Goal: Task Accomplishment & Management: Complete application form

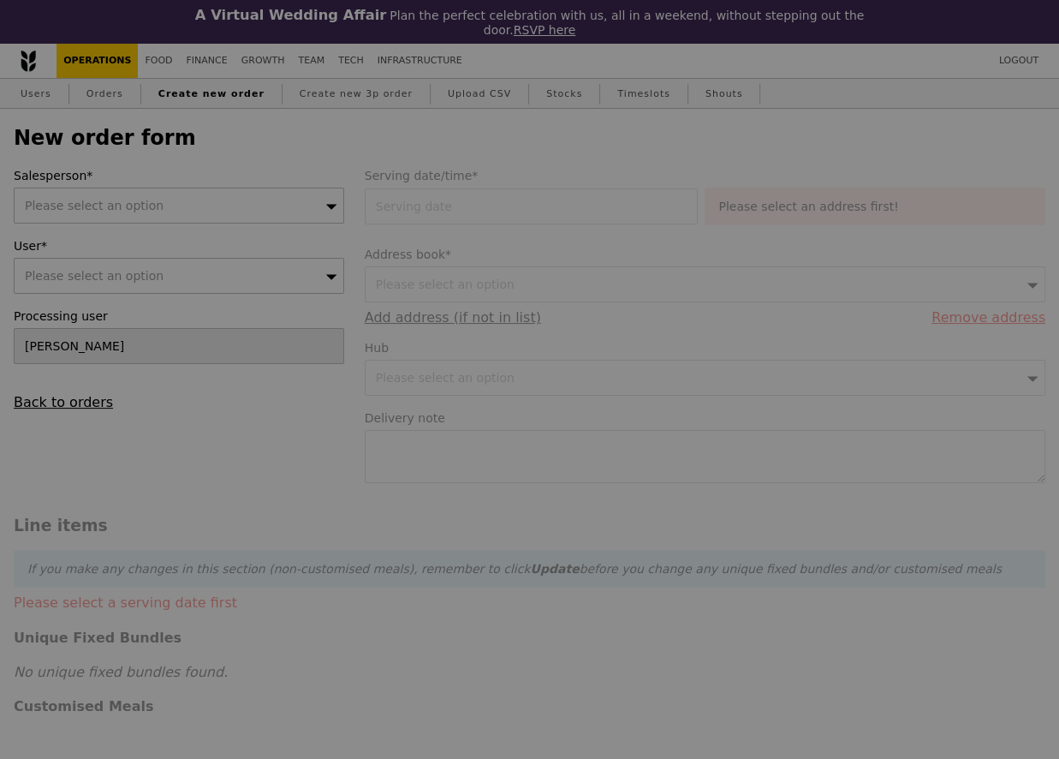
type input "Confirm"
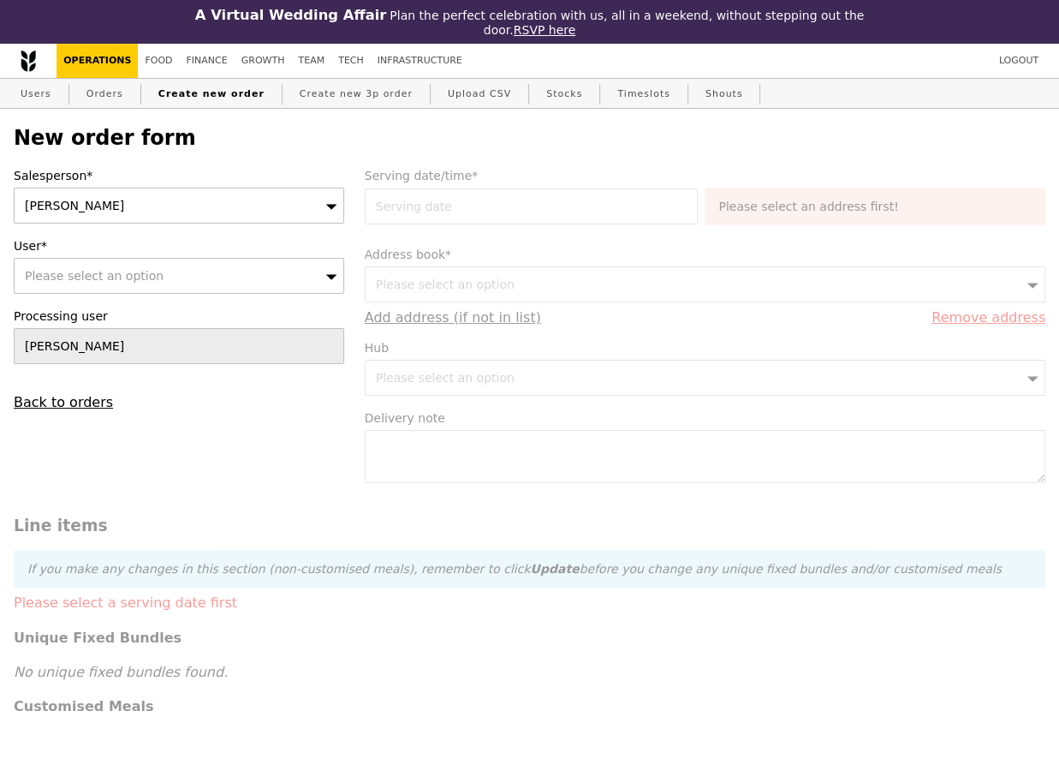
click at [246, 258] on div "Please select an option" at bounding box center [179, 276] width 331 height 36
paste input "[EMAIL_ADDRESS][PERSON_NAME][DOMAIN_NAME]"
type input "[EMAIL_ADDRESS][PERSON_NAME][DOMAIN_NAME]"
type input "Confirm"
type input "[EMAIL_ADDRESS][PERSON_NAME][DOMAIN_NAME]"
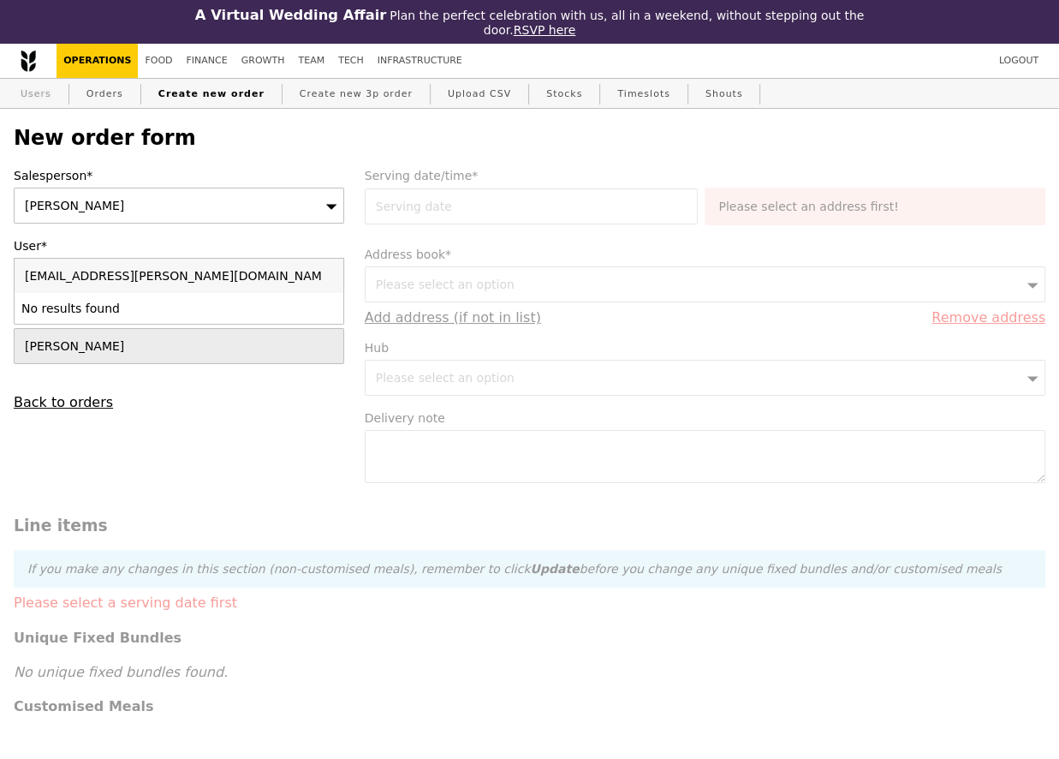
click at [56, 81] on link "Users" at bounding box center [36, 94] width 45 height 31
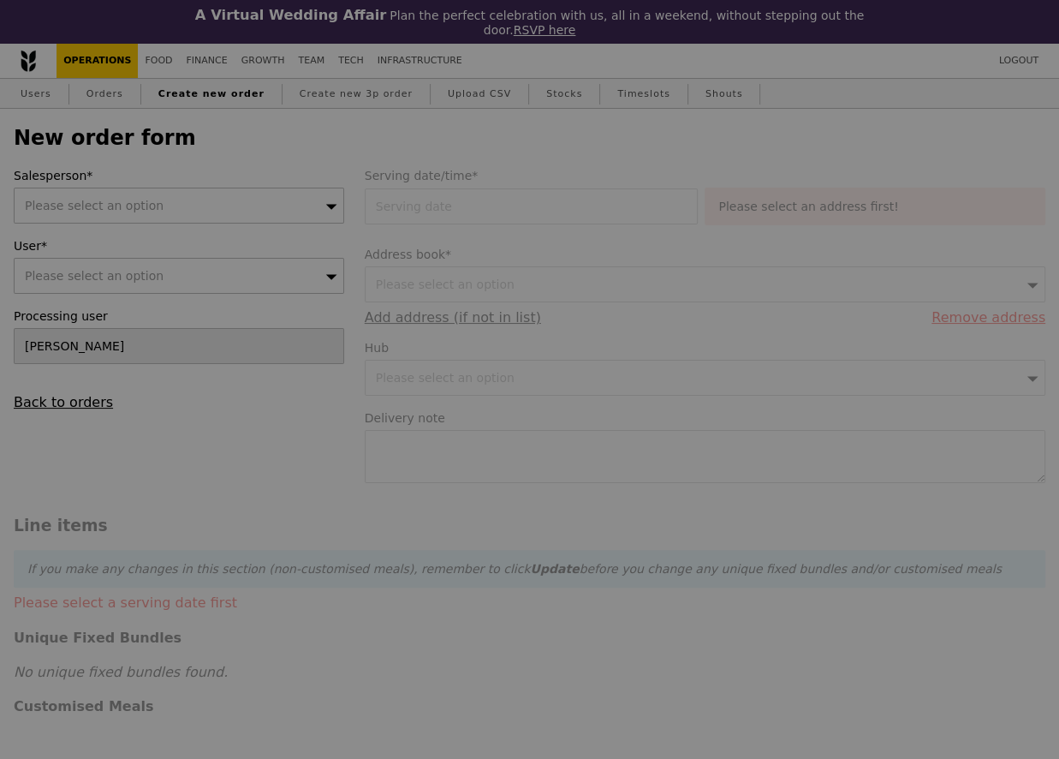
type input "Confirm"
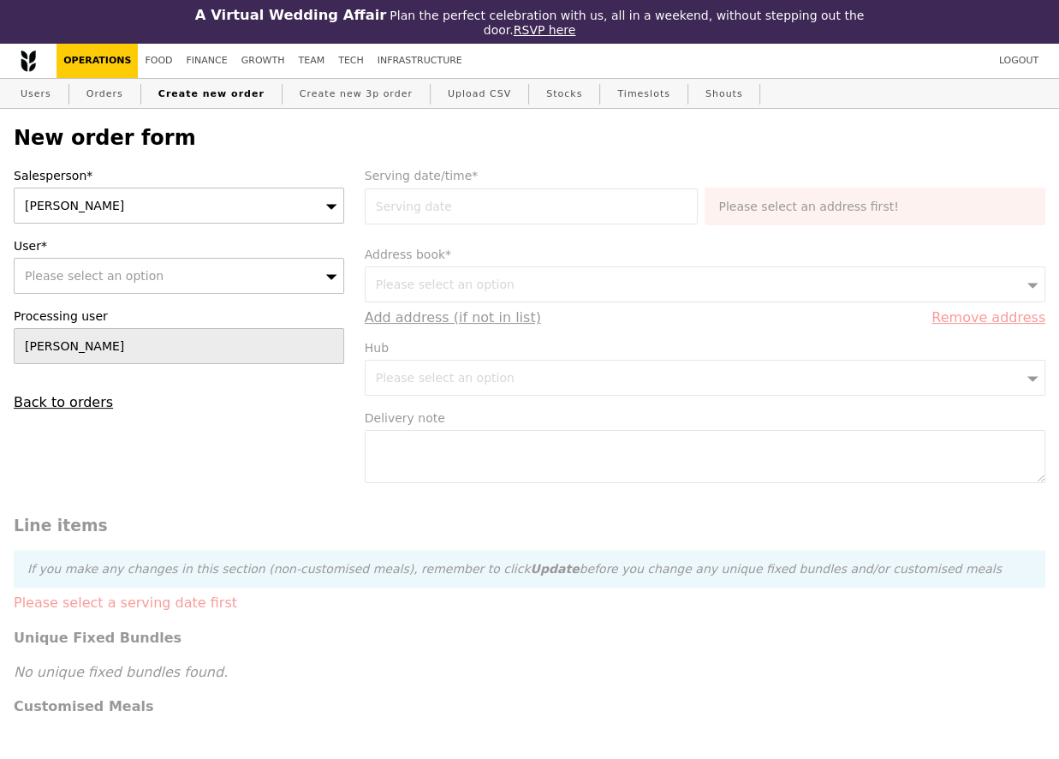
click at [120, 269] on span "Please select an option" at bounding box center [94, 276] width 139 height 14
type input "[PERSON_NAME]"
type input "Confirm"
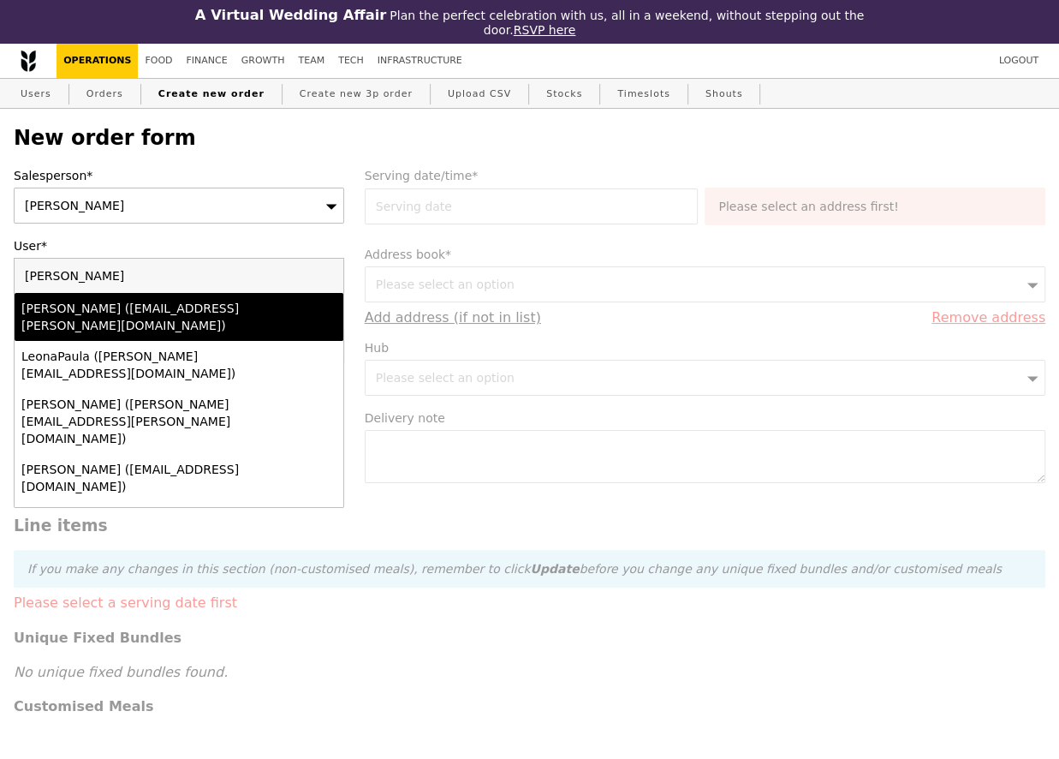
type input "[PERSON_NAME]"
click at [141, 293] on li "[PERSON_NAME] ([EMAIL_ADDRESS][PERSON_NAME][DOMAIN_NAME])" at bounding box center [179, 317] width 329 height 48
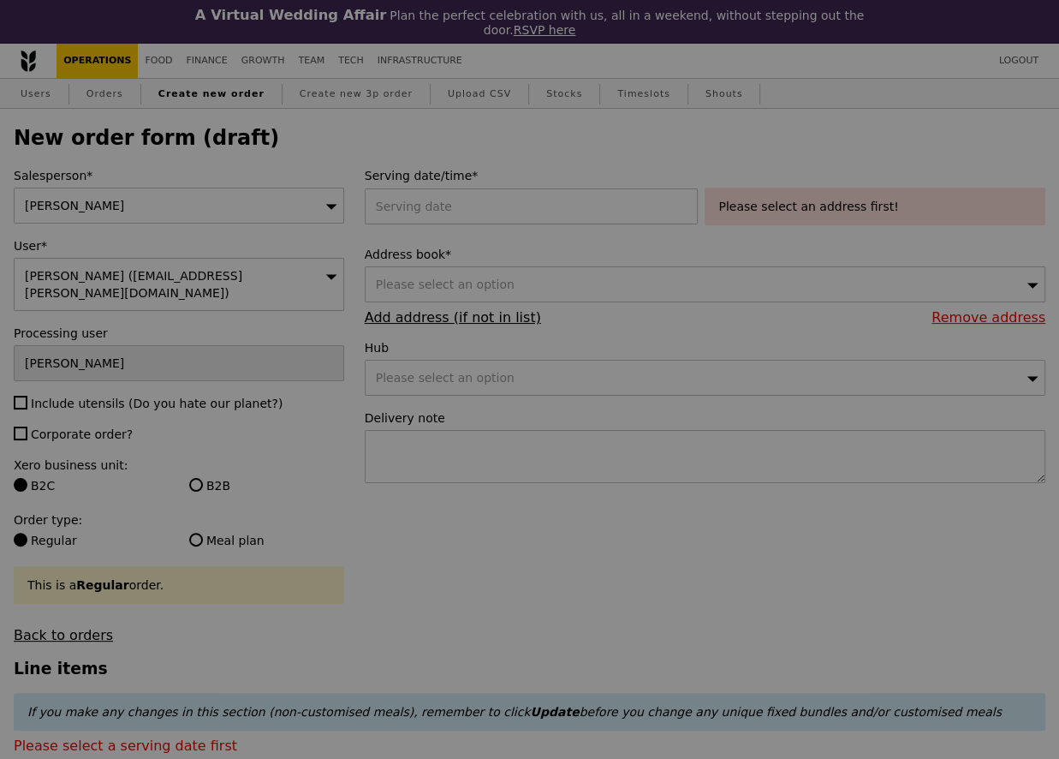
type input "Confirm"
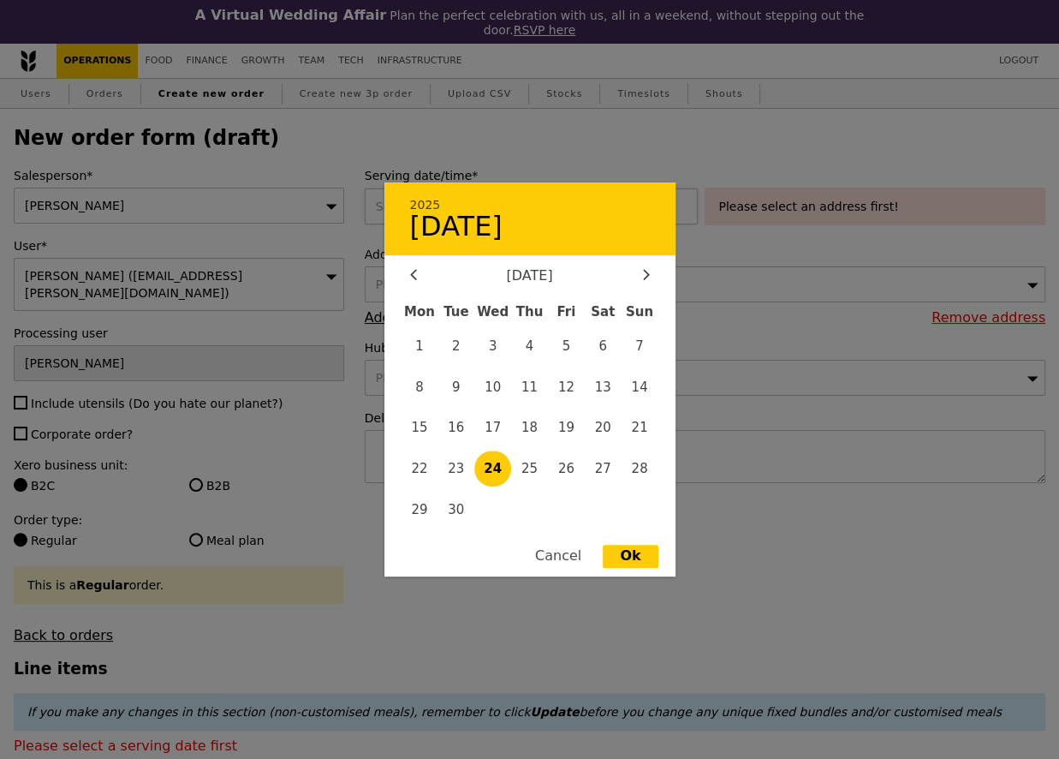
click at [510, 188] on div "2025 [DATE] [DATE] Mon Tue Wed Thu Fri Sat Sun 1 2 3 4 5 6 7 8 9 10 11 12 13 14…" at bounding box center [535, 206] width 341 height 36
click at [605, 471] on span "27" at bounding box center [603, 468] width 37 height 37
type input "[DATE]"
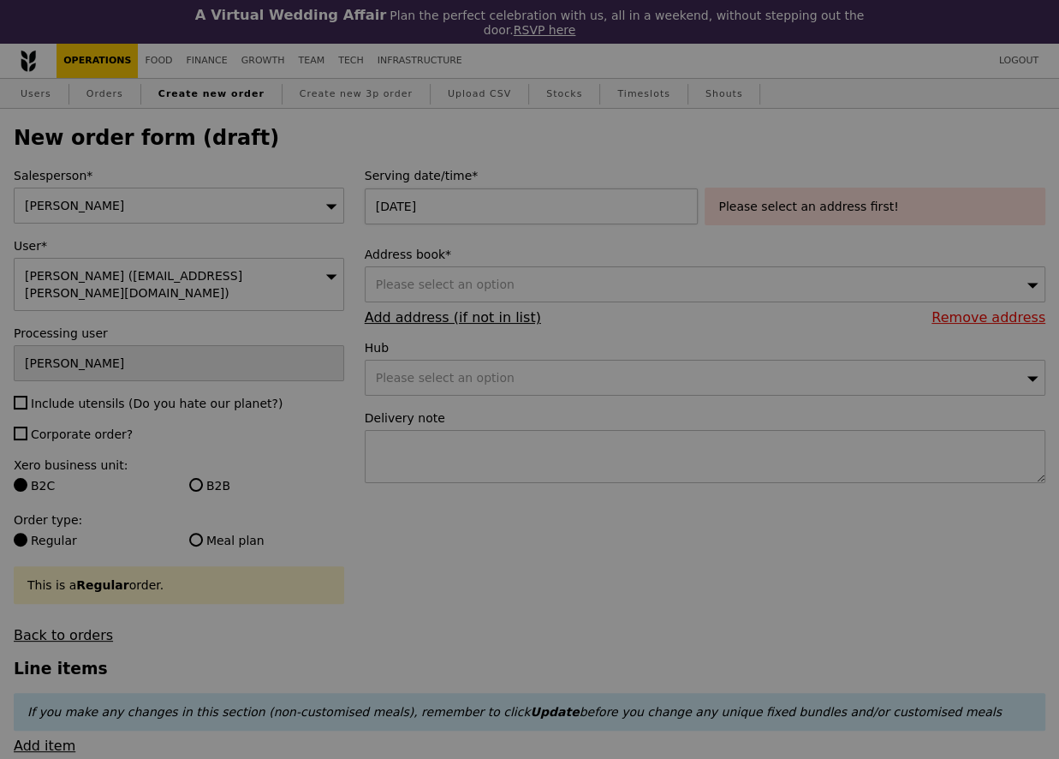
type input "Confirm"
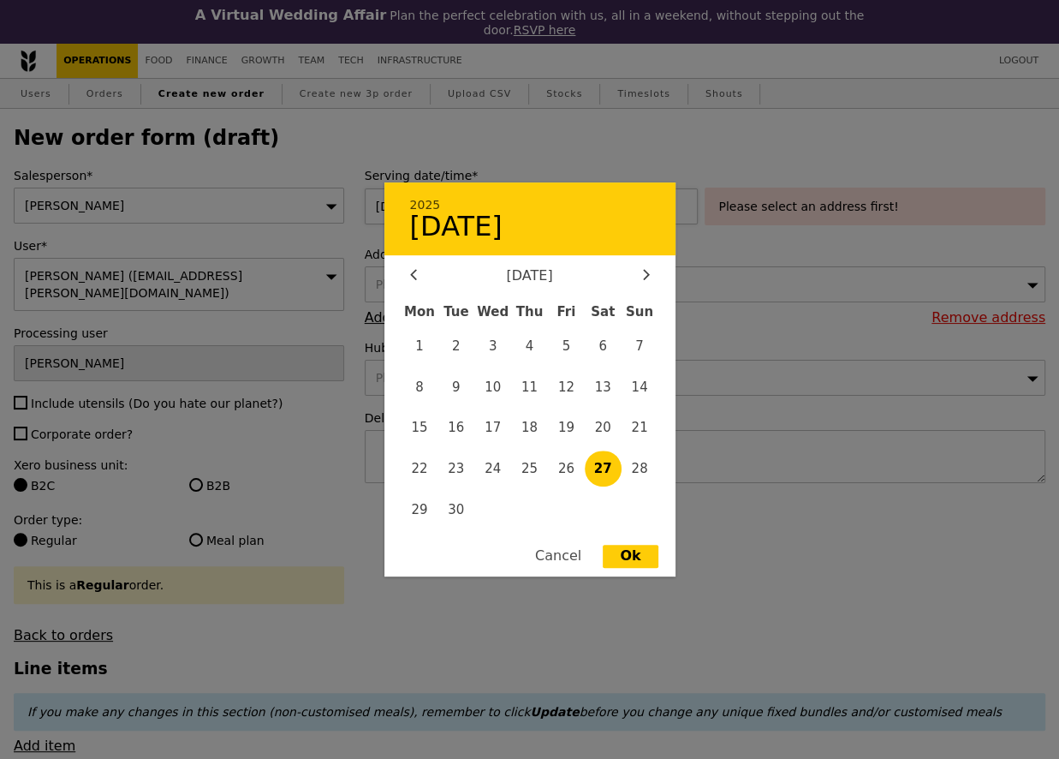
click at [451, 188] on div "[DATE] 2025 [DATE] [DATE] Mon Tue Wed Thu Fri Sat Sun 1 2 3 4 5 6 7 8 9 10 11 1…" at bounding box center [535, 206] width 341 height 36
click at [579, 470] on span "26" at bounding box center [566, 468] width 37 height 37
type input "[DATE]"
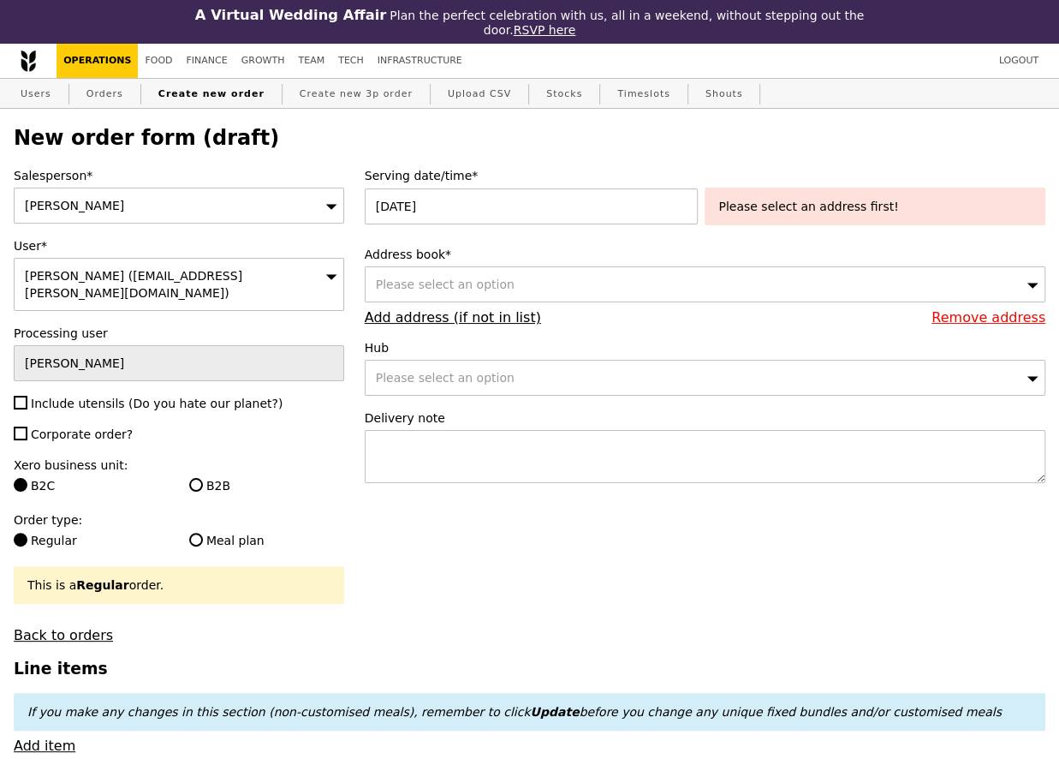
click at [802, 198] on div "Please select an address first!" at bounding box center [874, 206] width 313 height 17
click at [906, 199] on div "Please select an address first!" at bounding box center [874, 206] width 313 height 17
click at [486, 277] on span "Please select an option" at bounding box center [445, 284] width 139 height 14
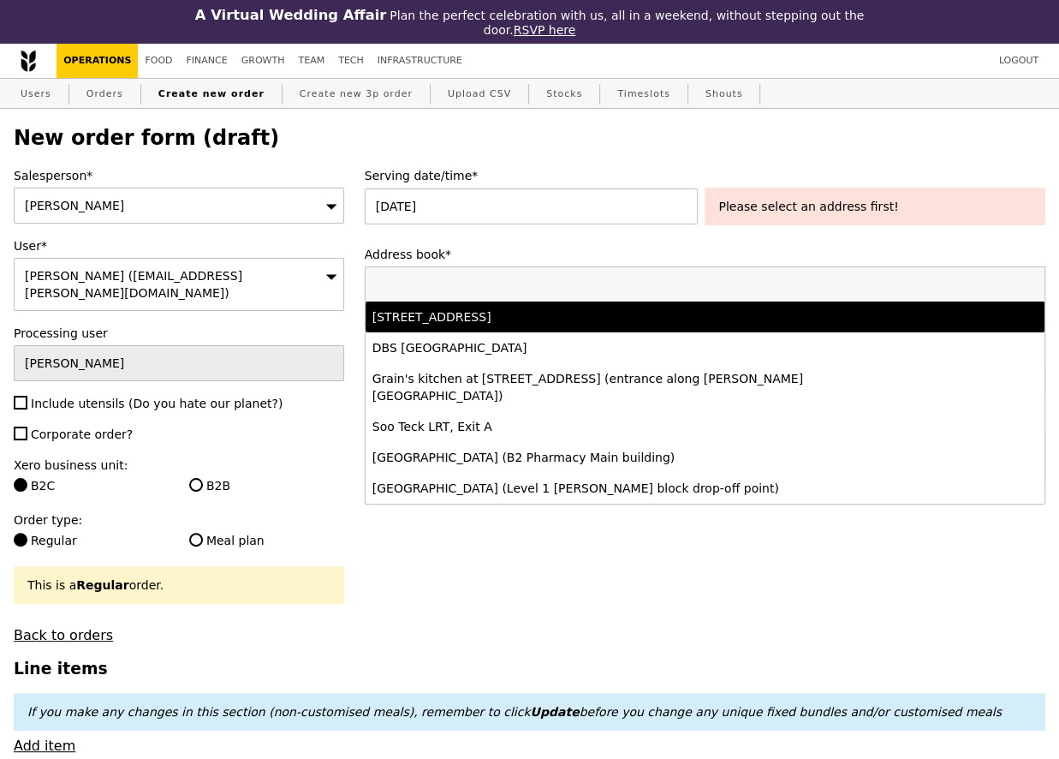
click at [486, 308] on div "115 Eunos Avenue 3, ##02-05-#02-05, Singapore 409839" at bounding box center [622, 316] width 499 height 17
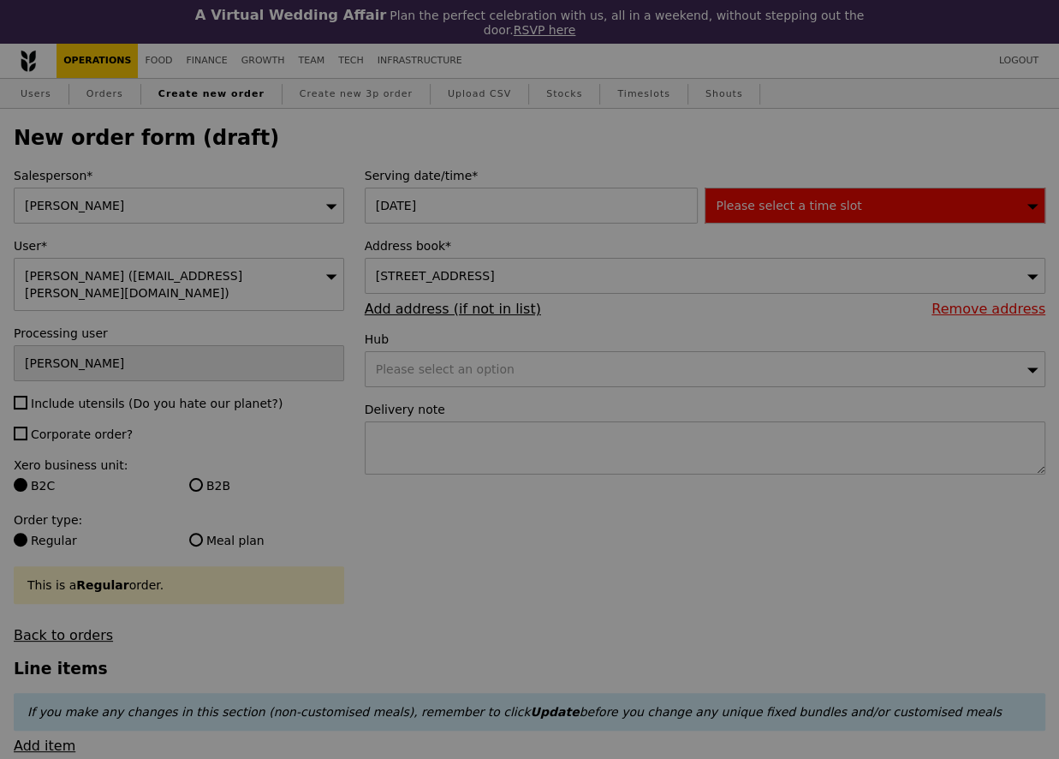
type input "Confirm"
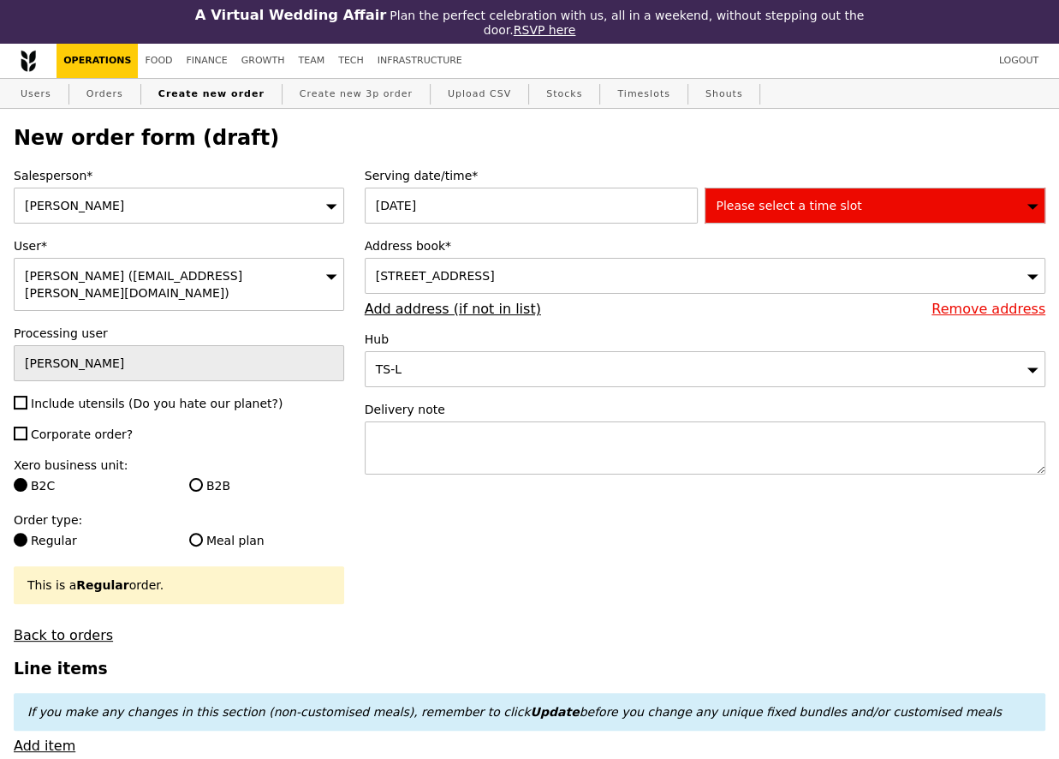
click at [855, 188] on div "Please select a time slot" at bounding box center [875, 206] width 341 height 36
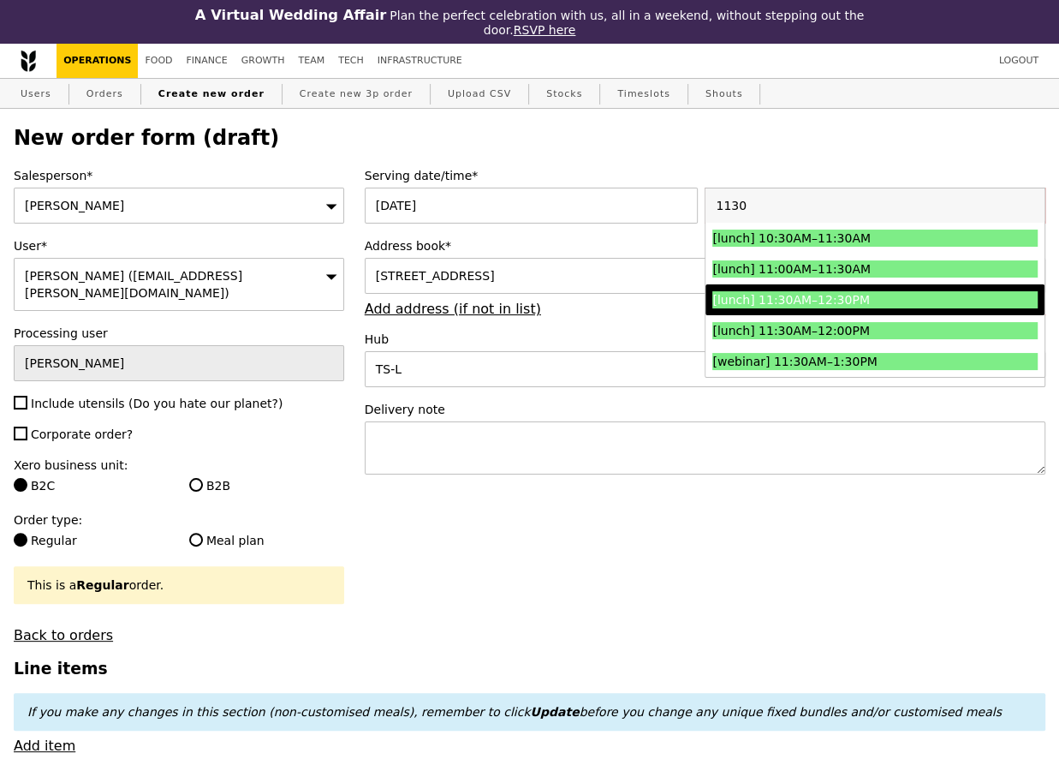
type input "1130"
click at [868, 293] on div "[lunch] 11:30AM–12:30PM" at bounding box center [834, 299] width 244 height 17
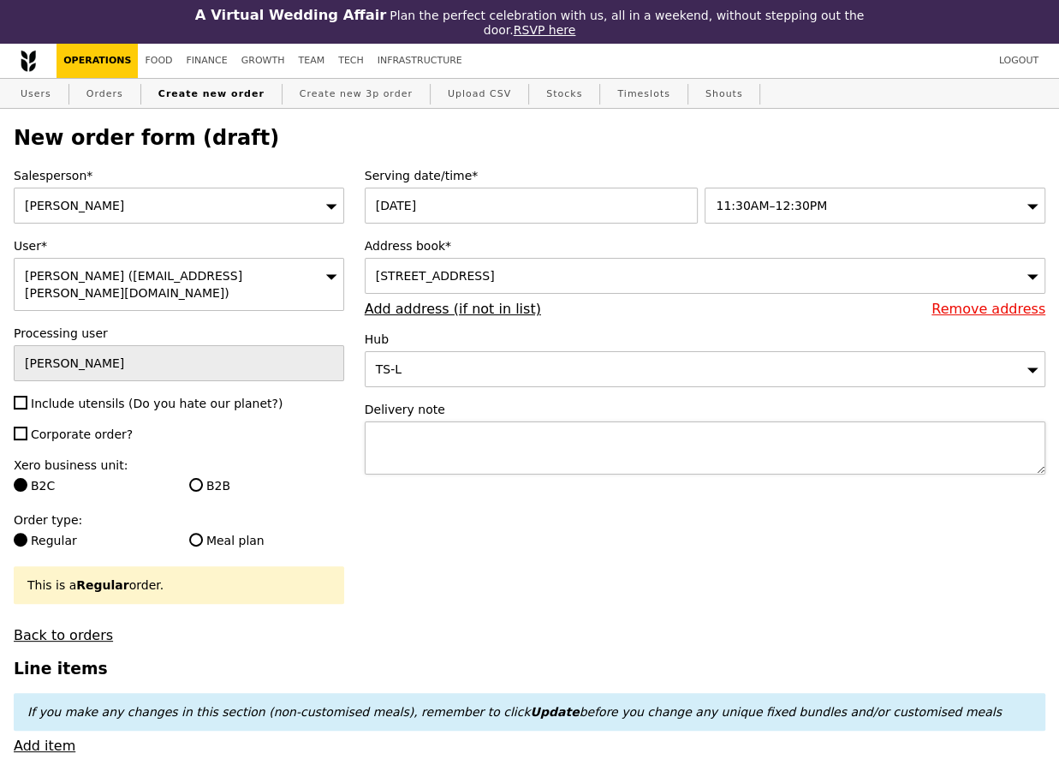
type input "Confirm"
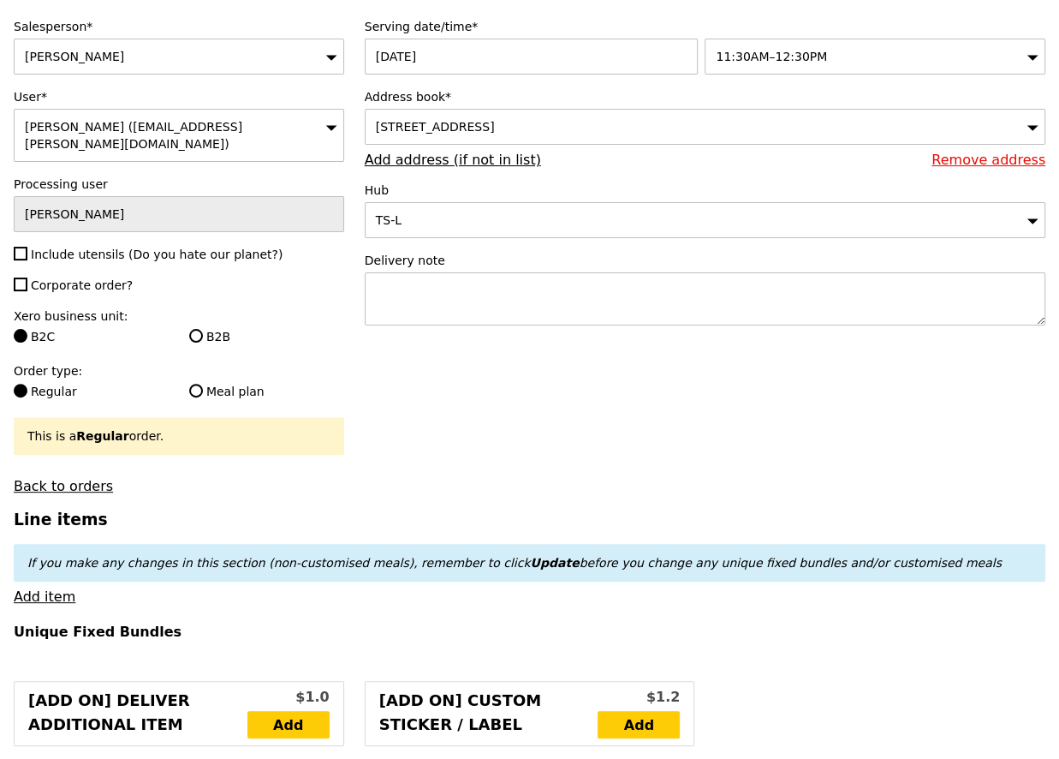
scroll to position [150, 0]
click at [223, 327] on label "B2B" at bounding box center [266, 335] width 155 height 17
click at [203, 328] on input "B2B" at bounding box center [196, 335] width 14 height 14
radio input "true"
type input "Loading..."
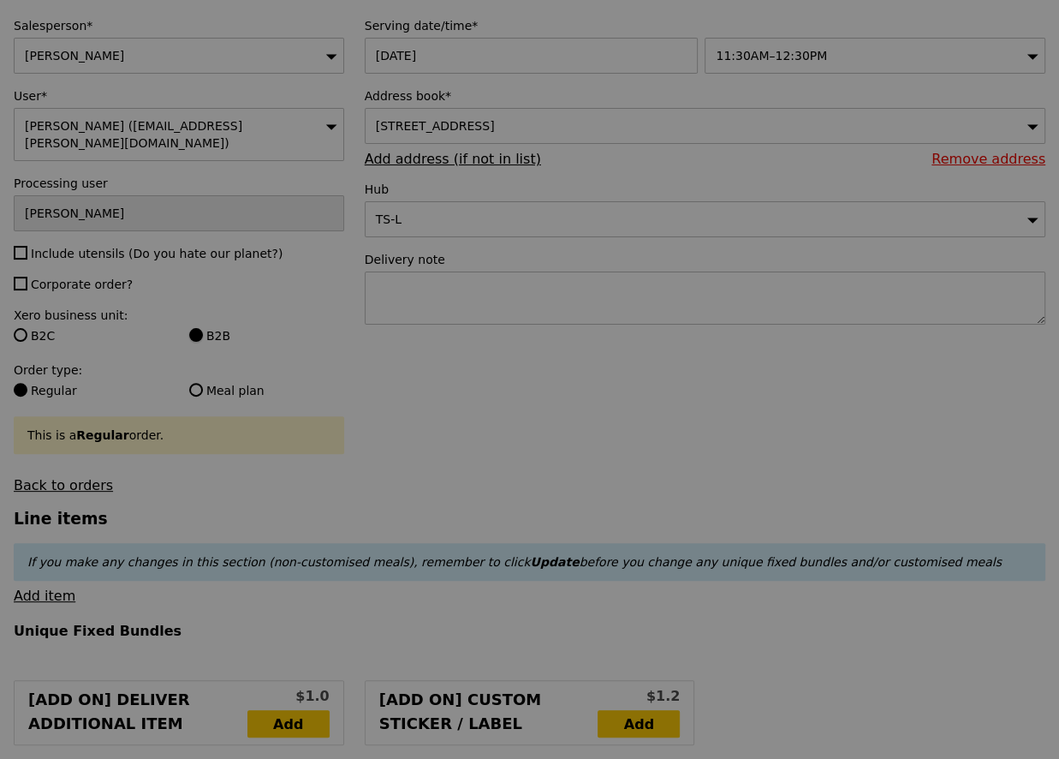
type input "9.08"
type input "9.90"
type input "Confirm"
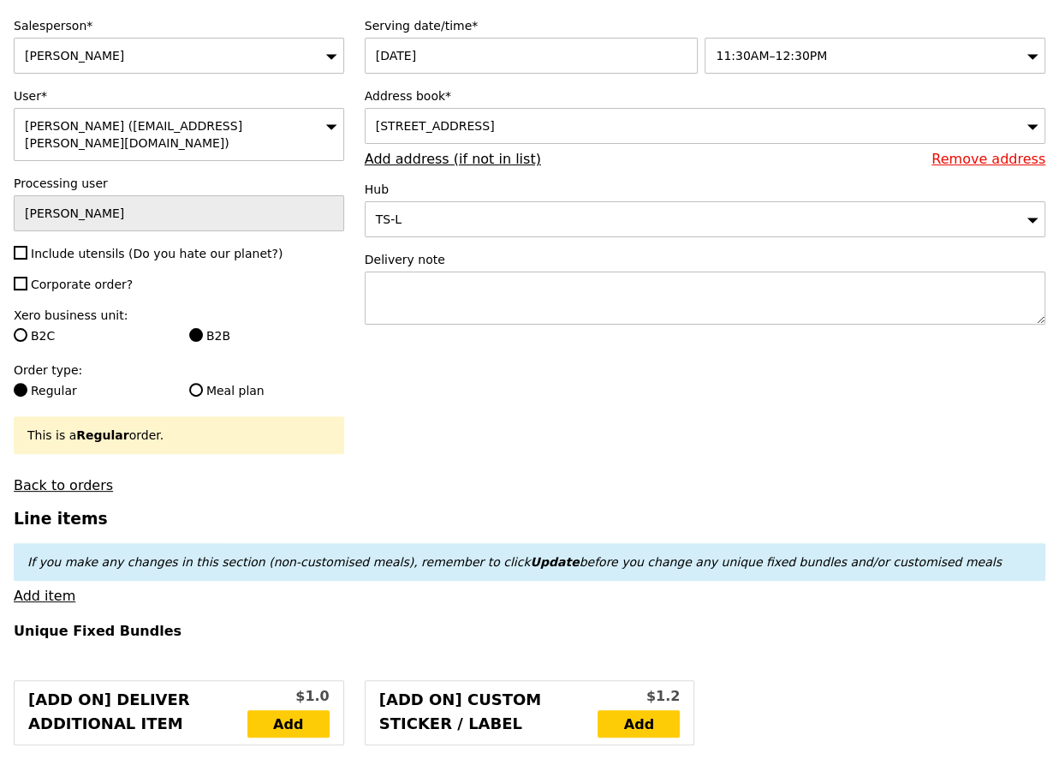
click at [104, 247] on span "Include utensils (Do you hate our planet?)" at bounding box center [157, 254] width 252 height 14
click at [27, 246] on input "Include utensils (Do you hate our planet?)" at bounding box center [21, 253] width 14 height 14
checkbox input "true"
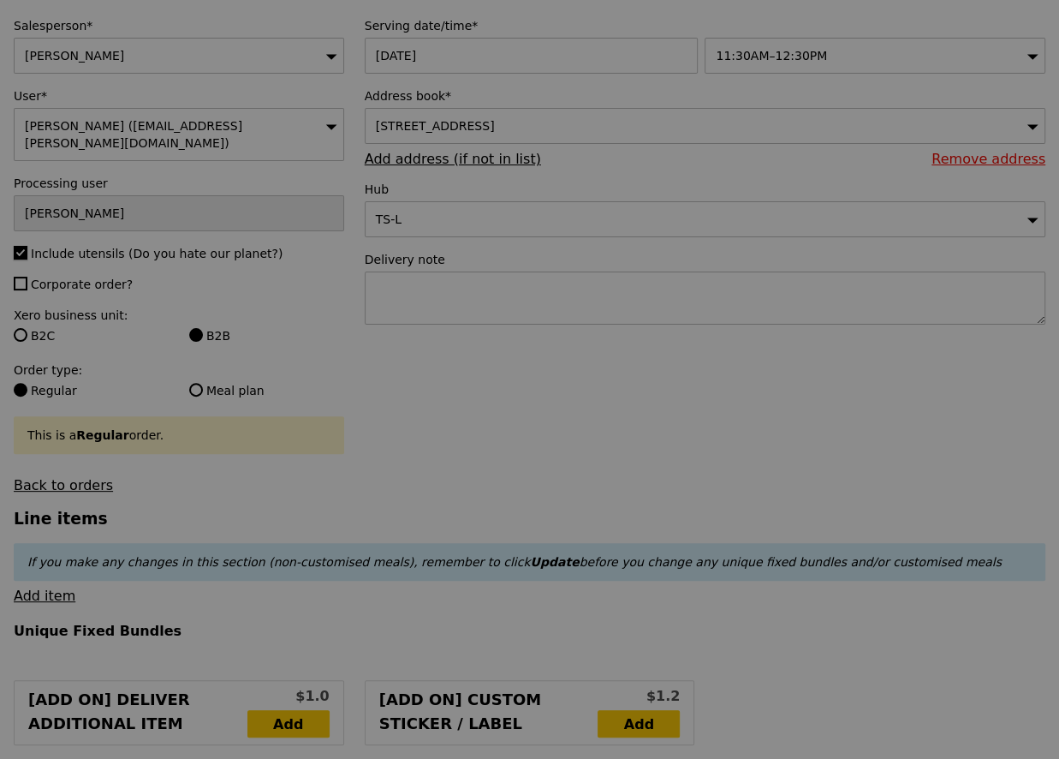
type input "Confirm"
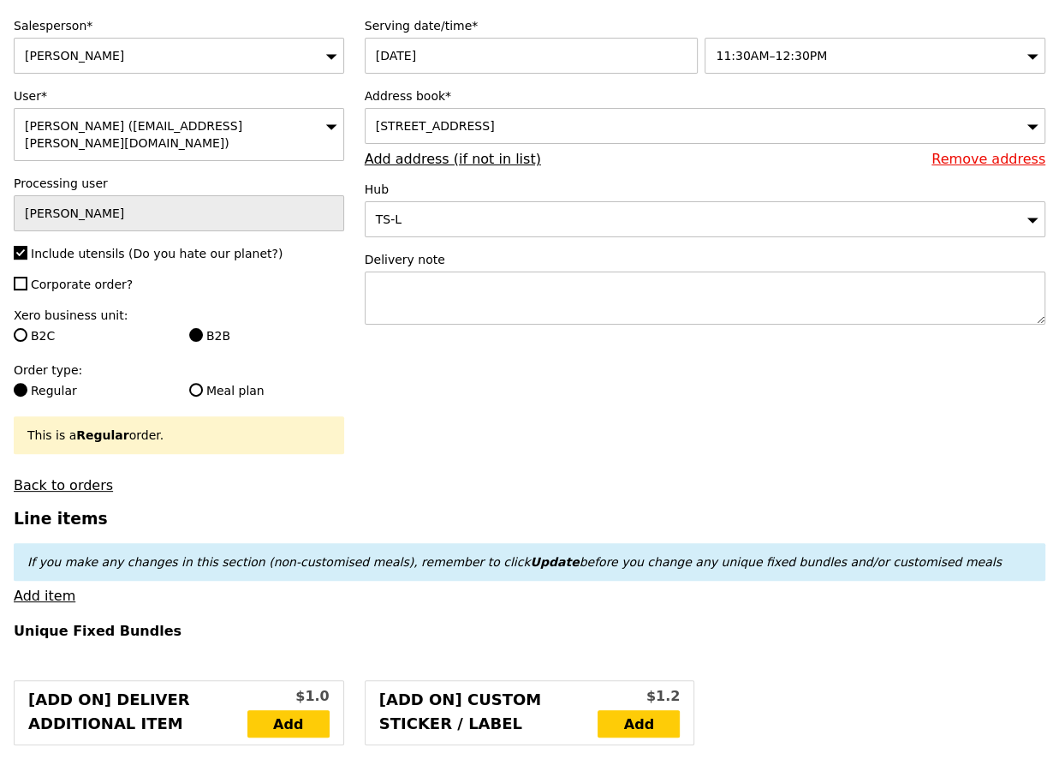
click at [94, 277] on span "Corporate order?" at bounding box center [82, 284] width 102 height 14
click at [27, 277] on input "Corporate order?" at bounding box center [21, 284] width 14 height 14
checkbox input "true"
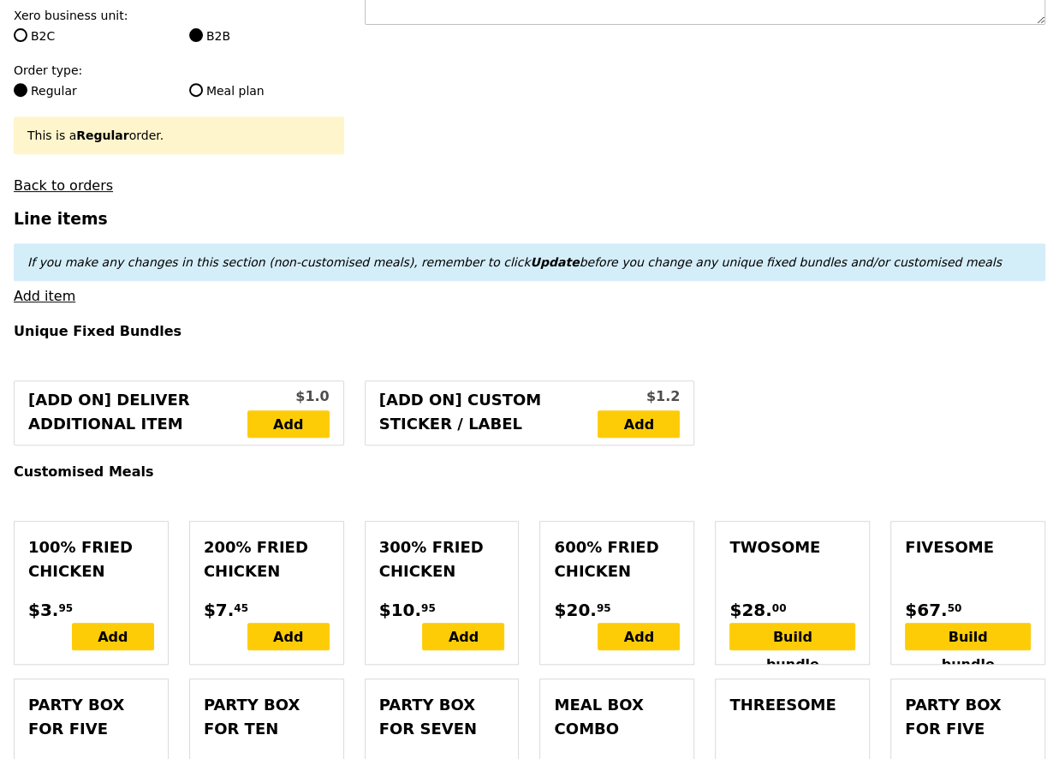
scroll to position [432, 0]
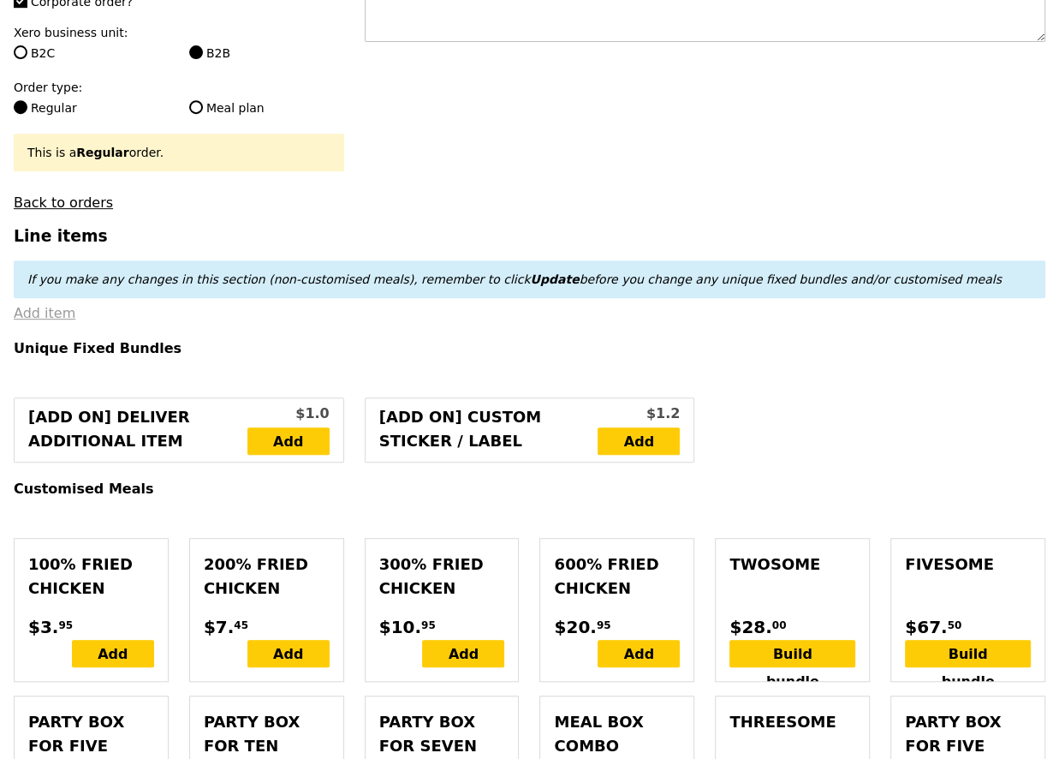
click at [46, 305] on link "Add item" at bounding box center [45, 313] width 62 height 16
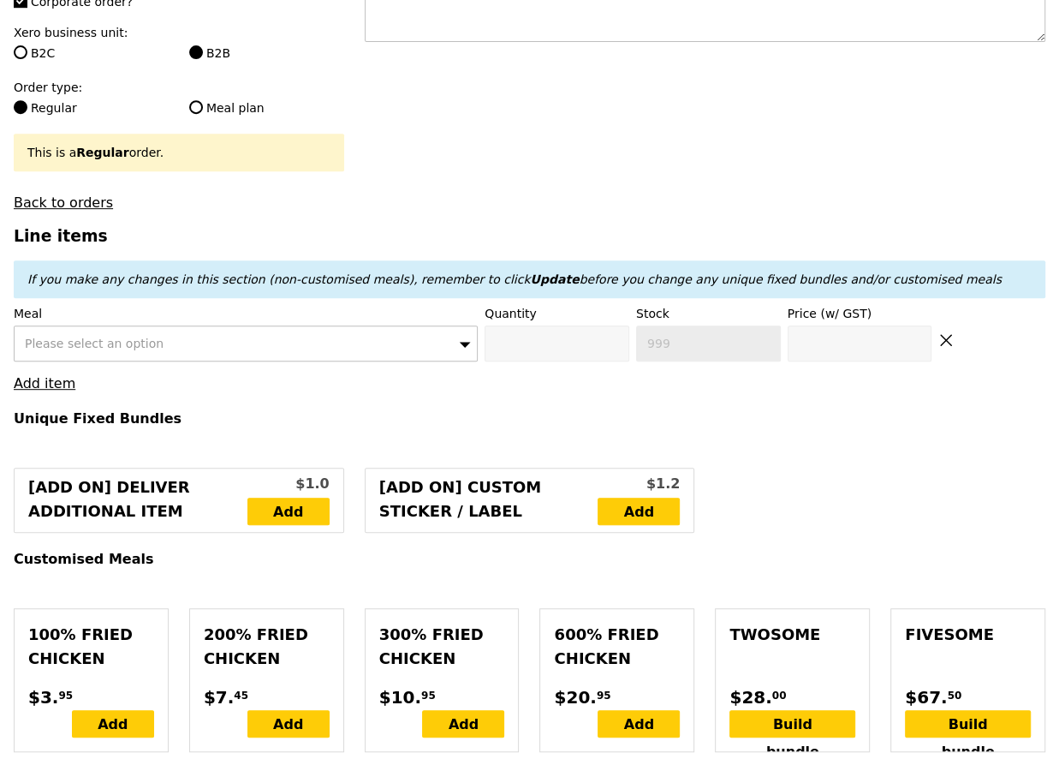
click at [55, 337] on span "Please select an option" at bounding box center [94, 344] width 139 height 14
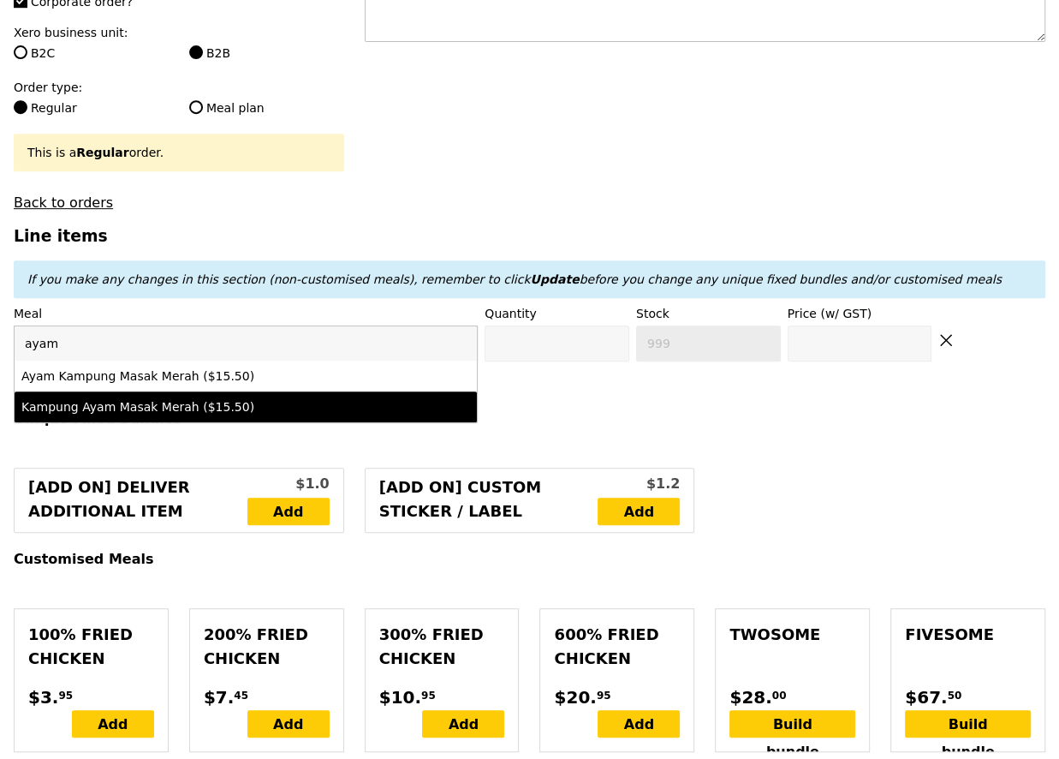
type input "ayam"
click at [122, 391] on li "Kampung Ayam Masak Merah ($15.50)" at bounding box center [246, 406] width 462 height 31
type input "Confirm anyway"
type input "0"
type input "15.5"
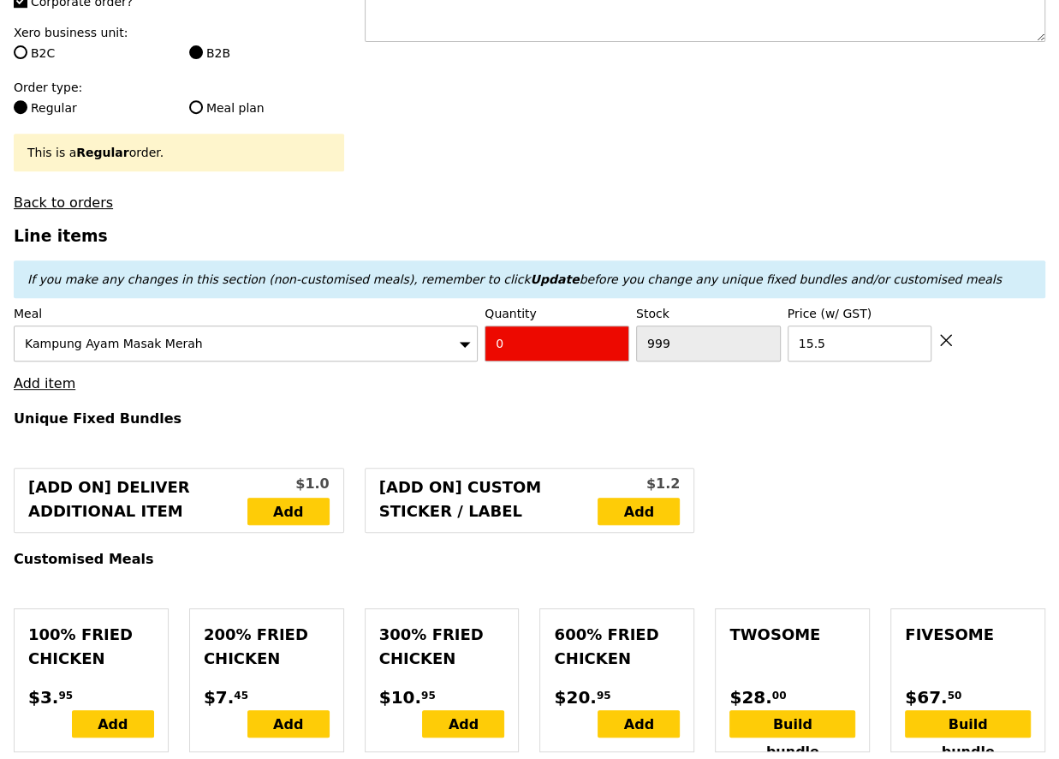
click at [471, 325] on div "Kampung Ayam Masak Merah" at bounding box center [246, 343] width 464 height 36
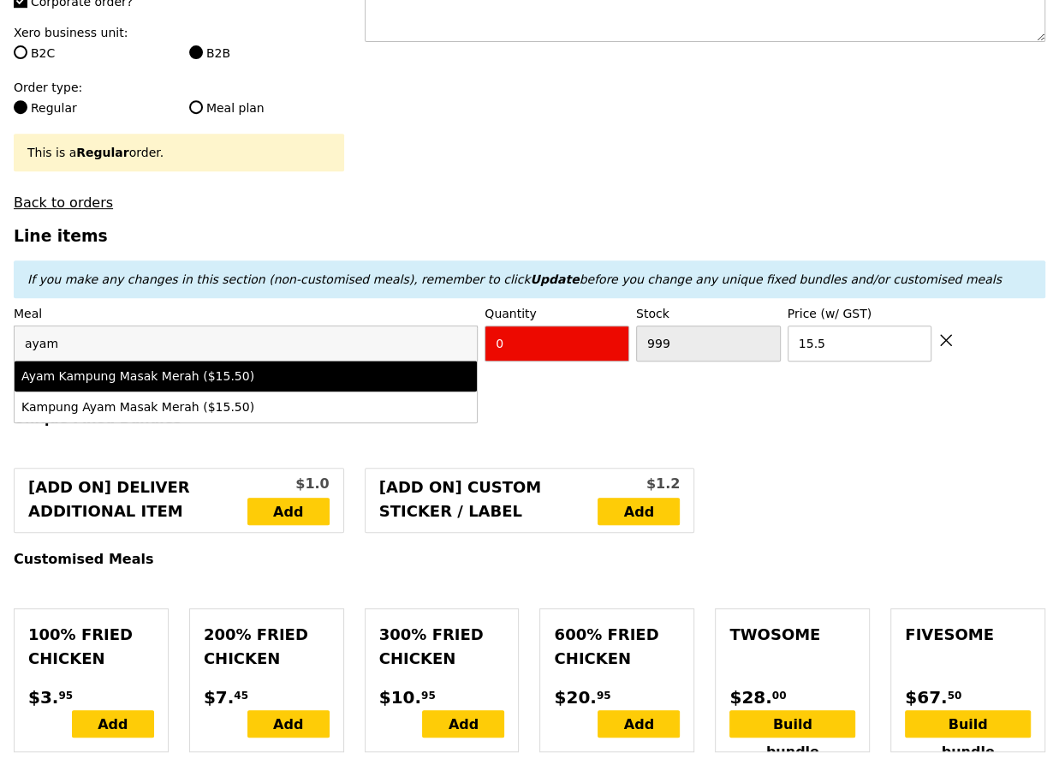
click at [402, 367] on div "Ayam Kampung Masak Merah ($15.50)" at bounding box center [245, 375] width 449 height 17
type input "Confirm anyway"
type input "87"
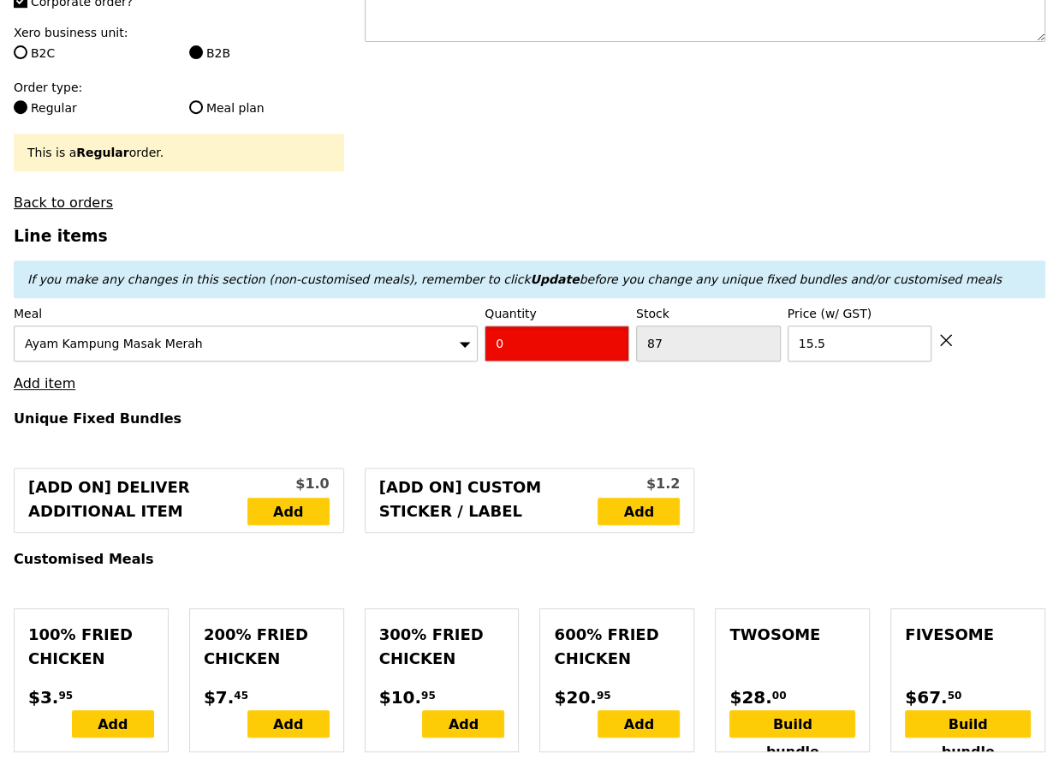
click at [554, 325] on input "0" at bounding box center [557, 343] width 145 height 36
type input "Confirm"
type input "4"
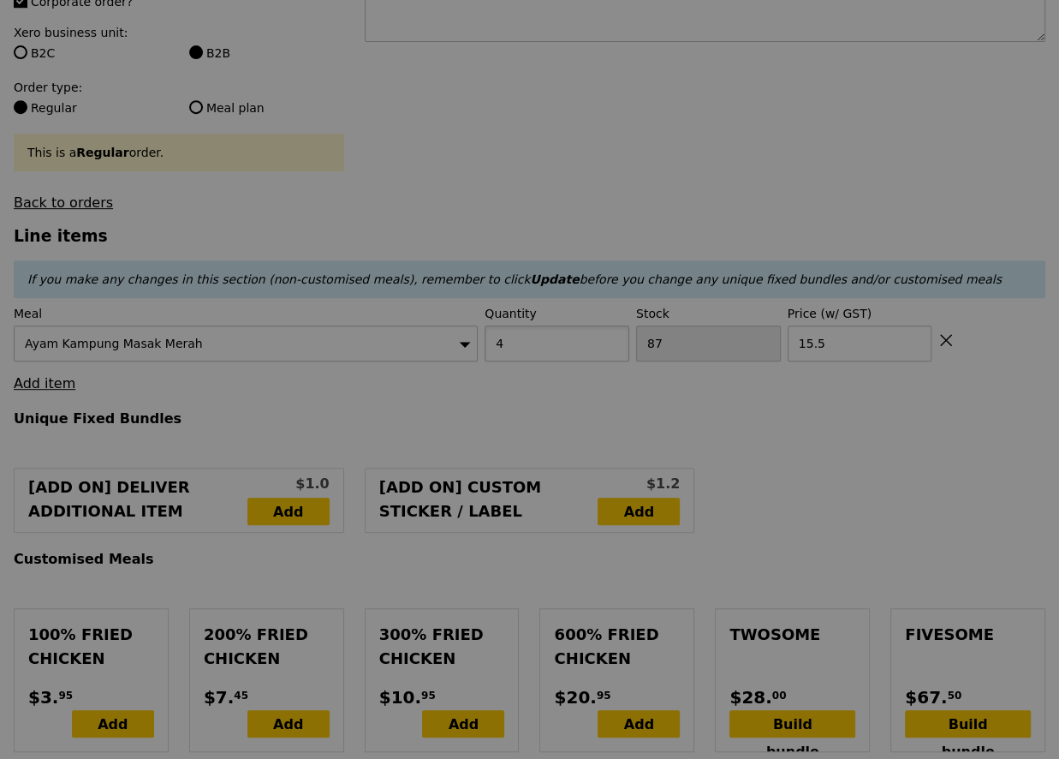
type input "Confirm anyway"
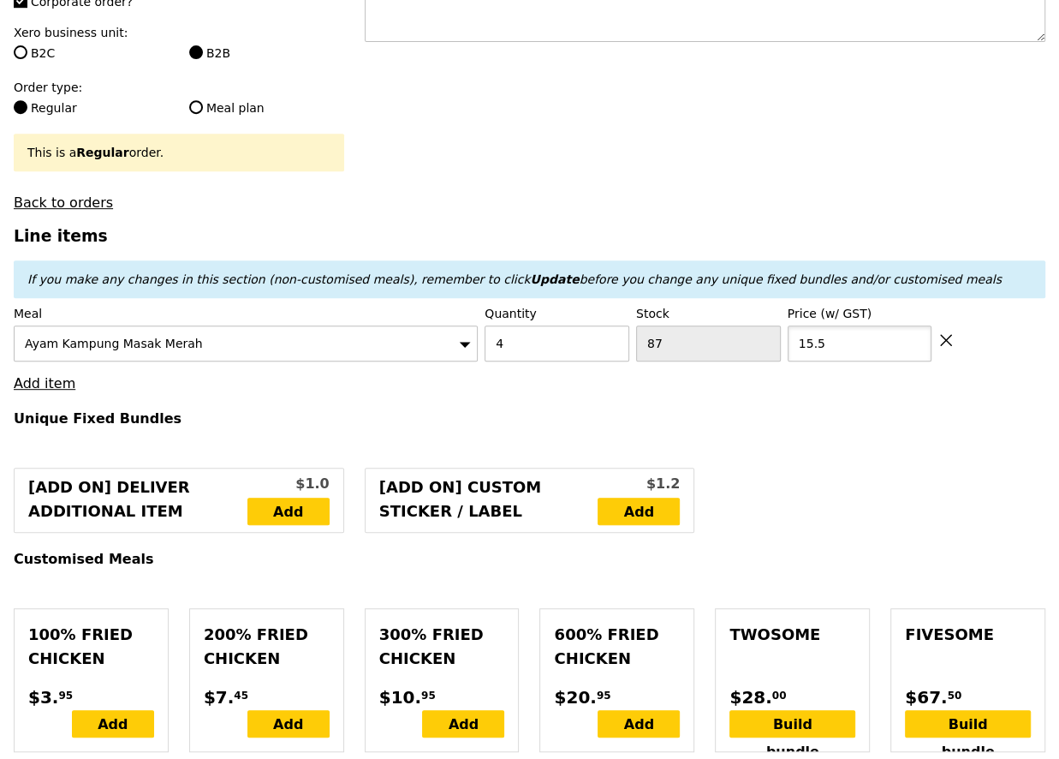
drag, startPoint x: 826, startPoint y: 307, endPoint x: 796, endPoint y: 307, distance: 30.0
click at [796, 325] on input "15.5" at bounding box center [860, 343] width 145 height 36
type input "0"
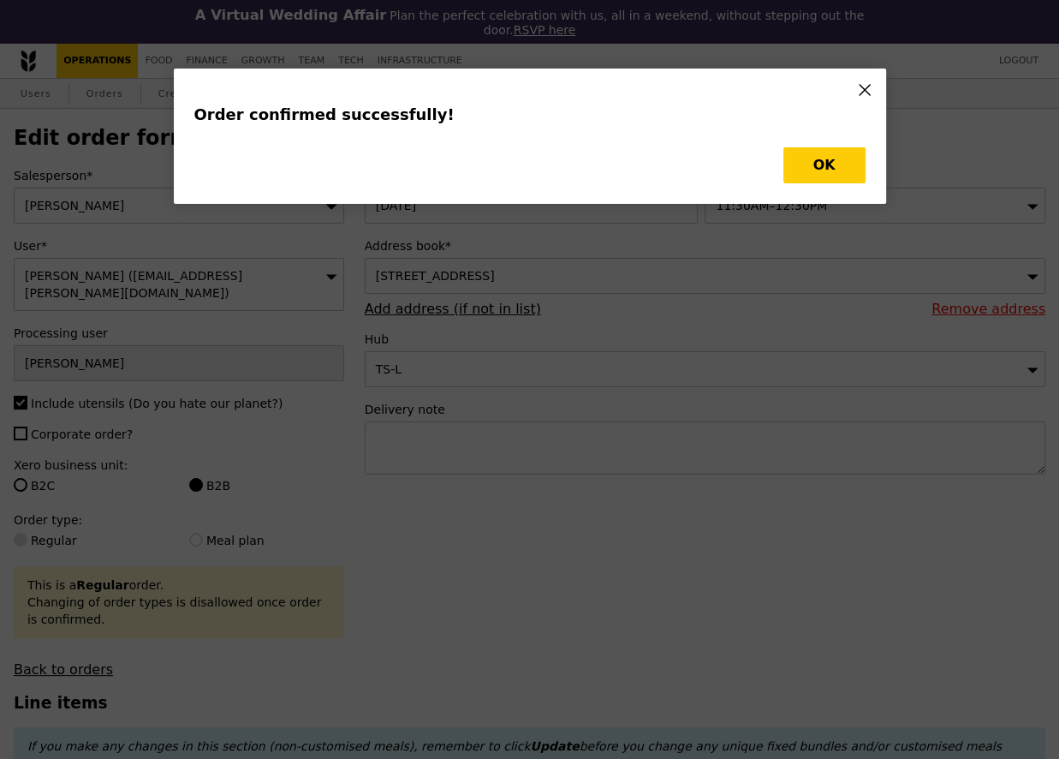
type input "Loading..."
checkbox input "false"
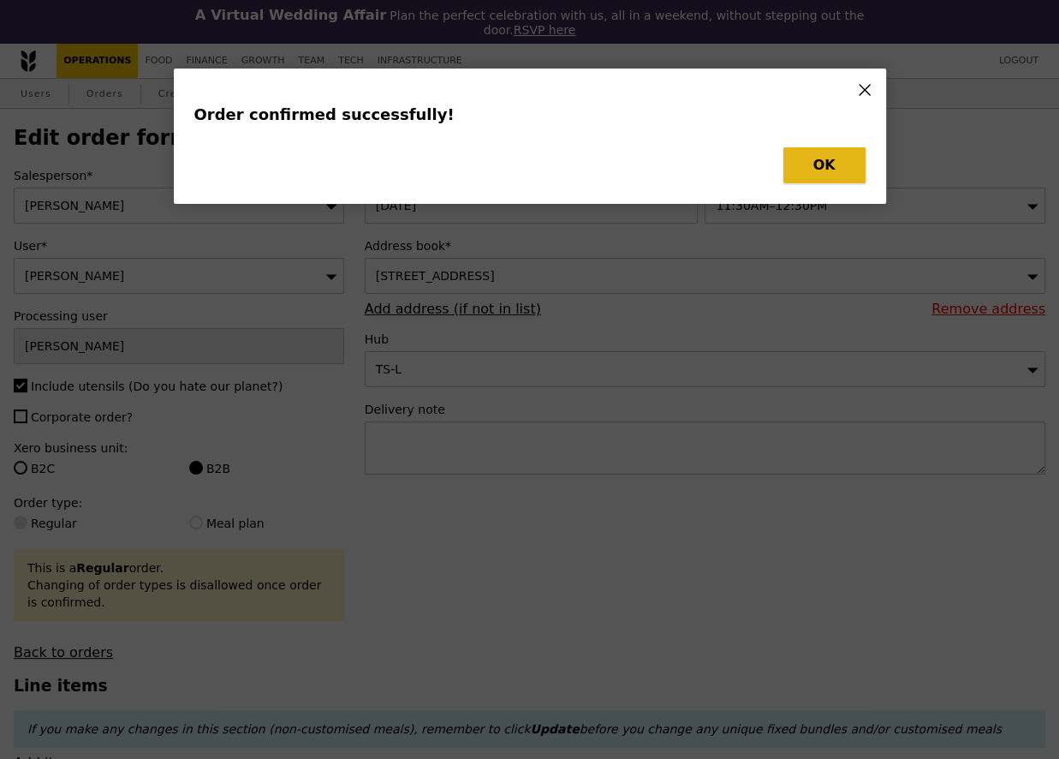
click at [842, 163] on button "OK" at bounding box center [825, 165] width 82 height 36
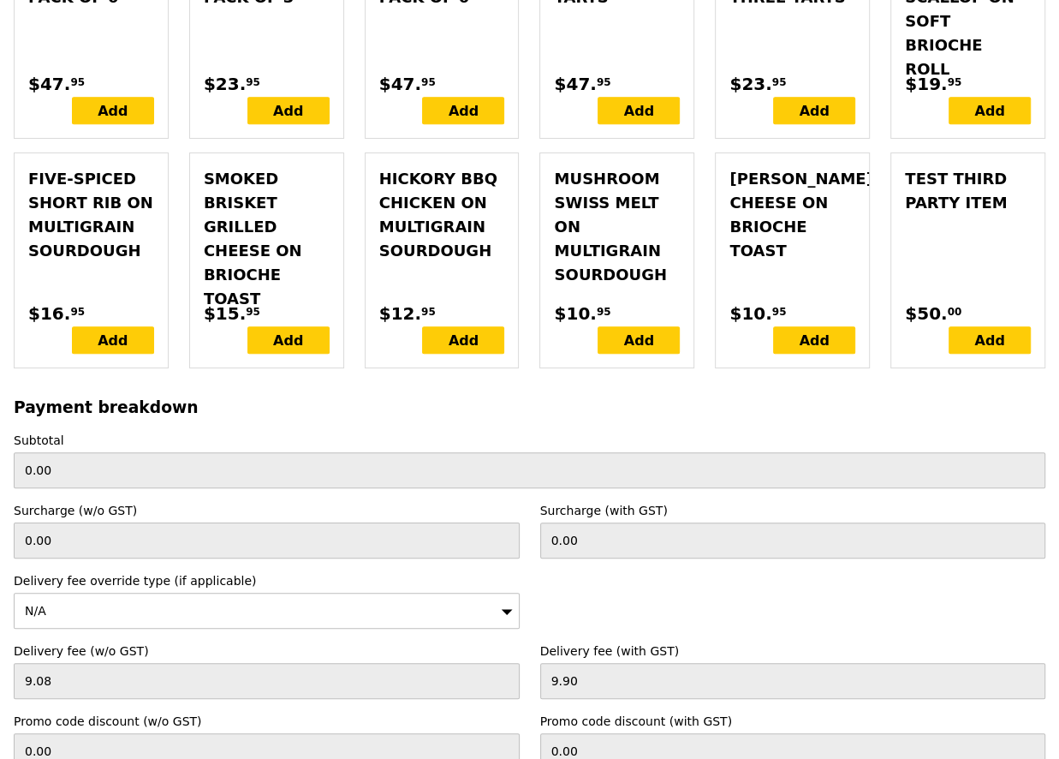
scroll to position [5061, 0]
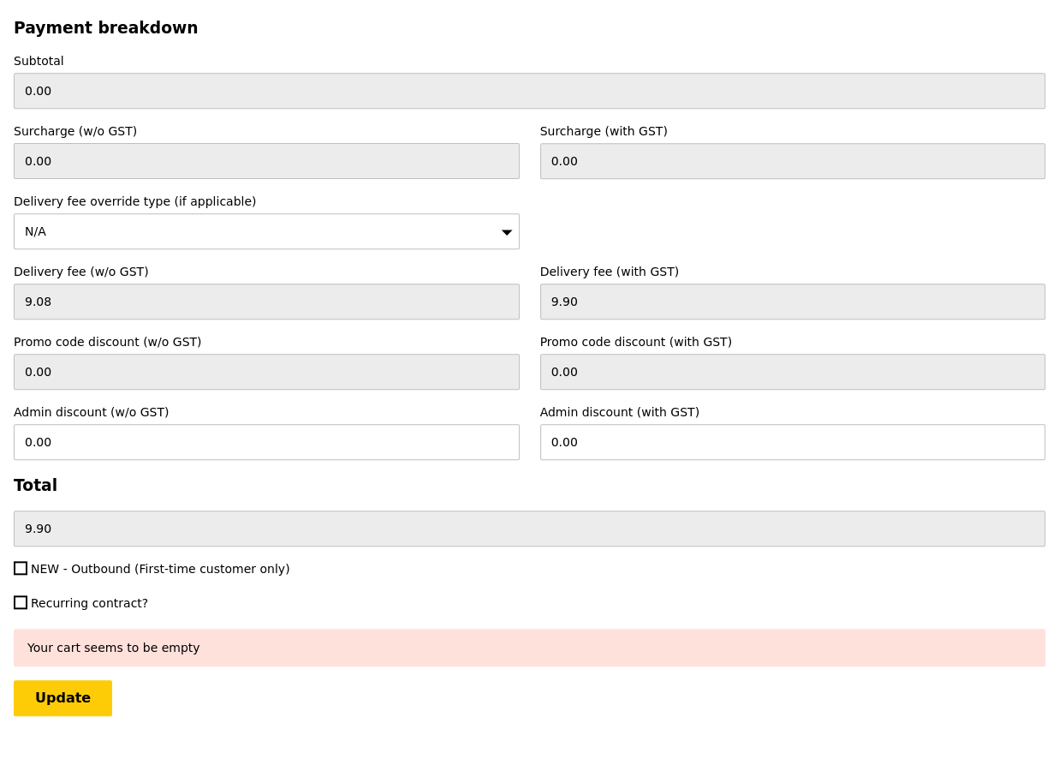
click at [116, 213] on div "N/A" at bounding box center [267, 231] width 506 height 36
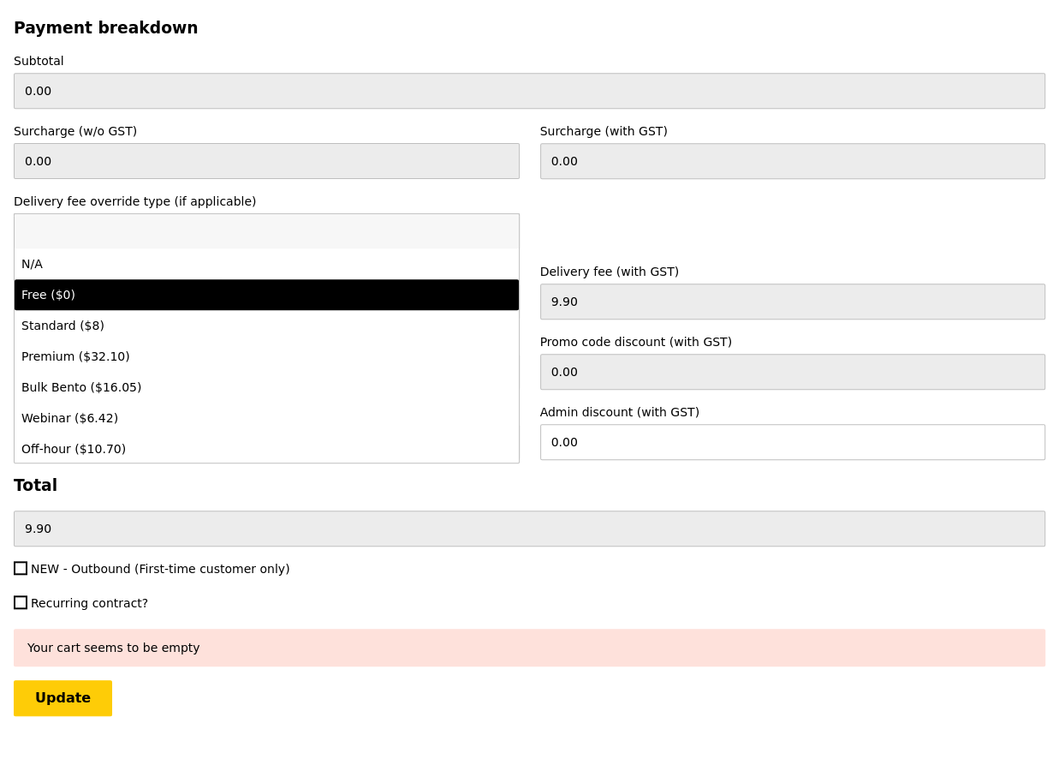
click at [77, 286] on div "Free ($0)" at bounding box center [204, 294] width 367 height 17
type input "Loading..."
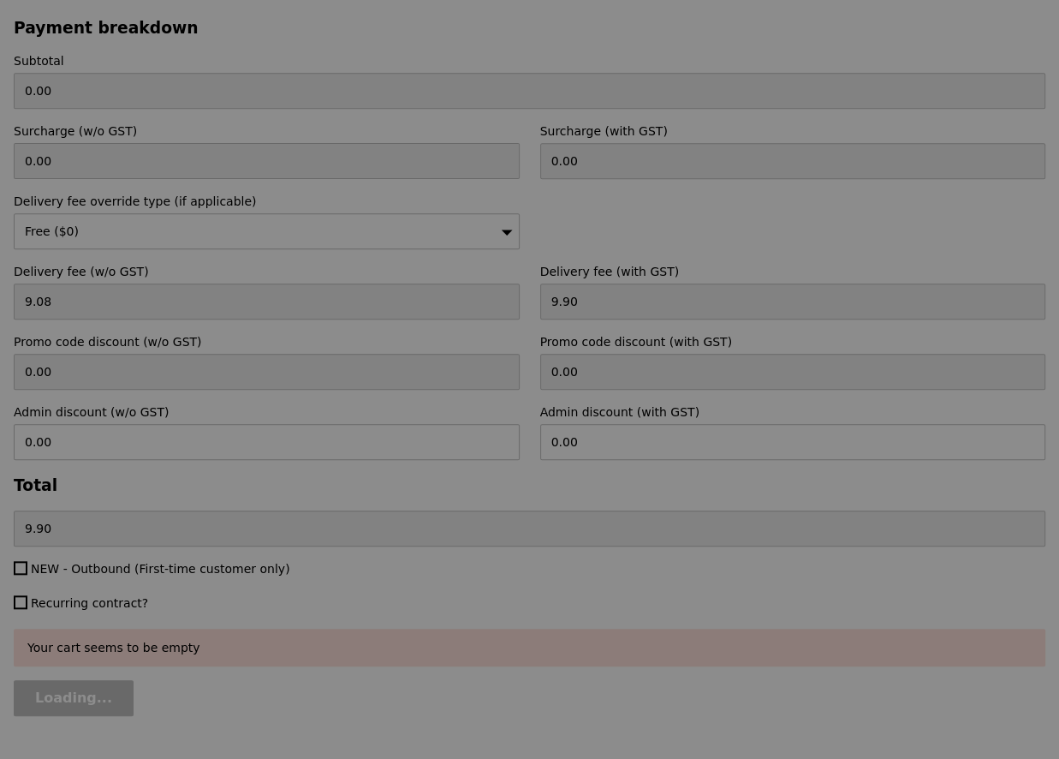
type input "0.00"
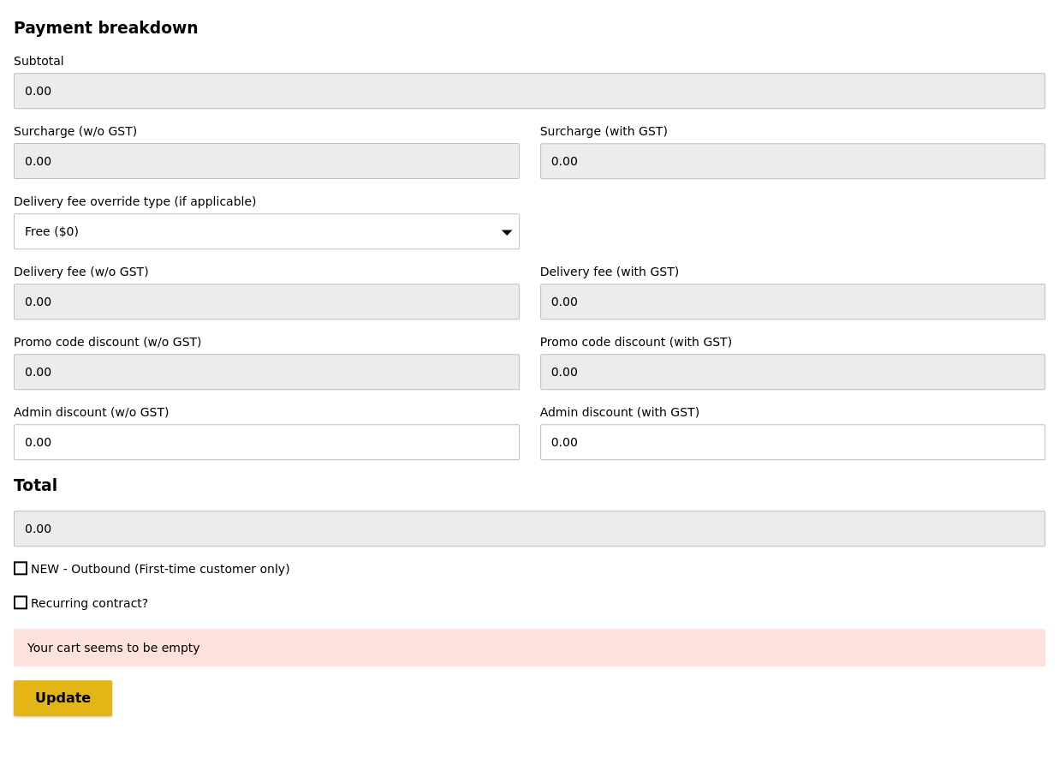
click at [79, 680] on input "Update" at bounding box center [63, 698] width 98 height 36
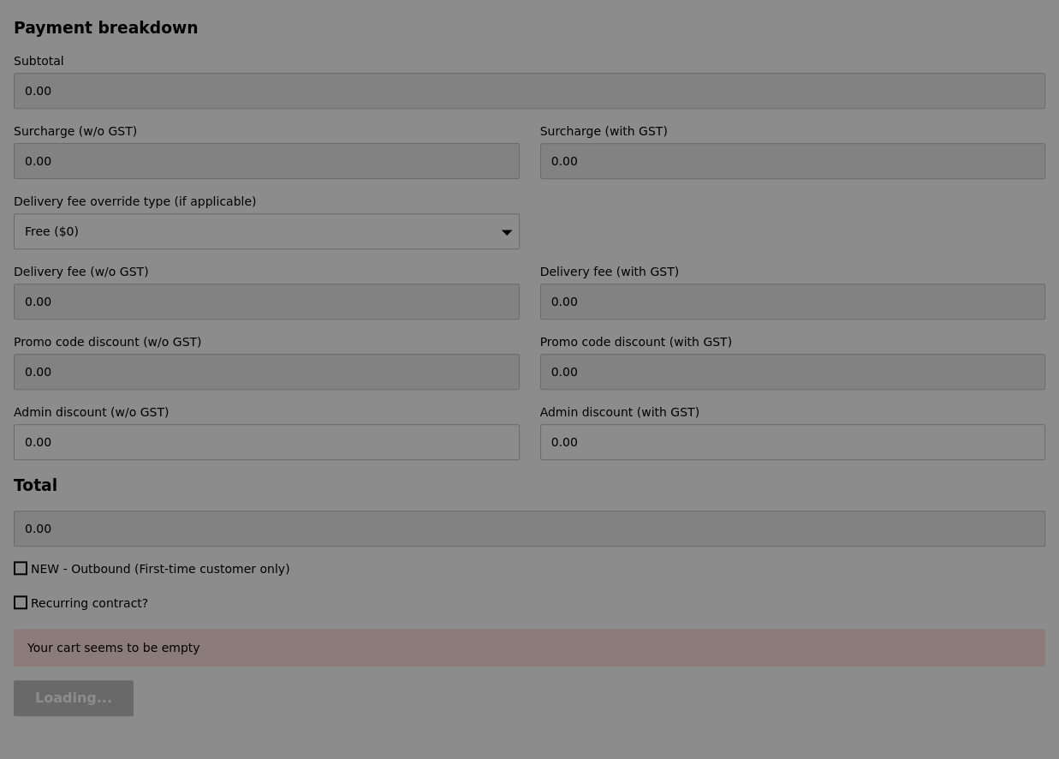
type input "Update"
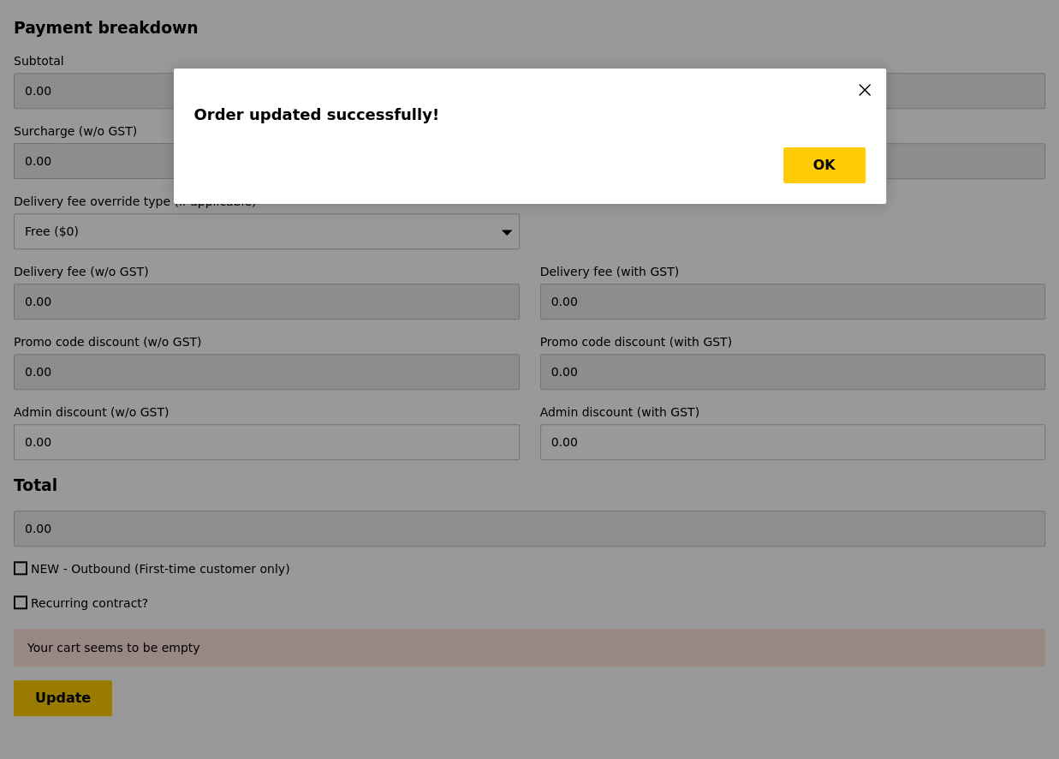
scroll to position [0, 0]
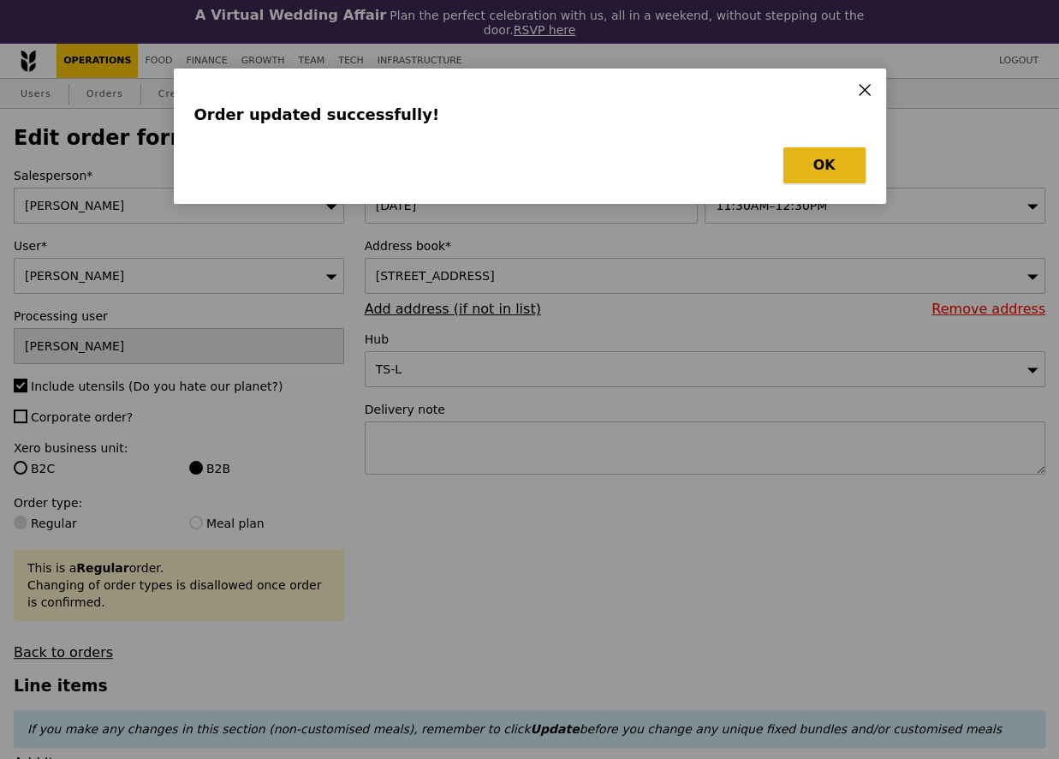
click at [820, 154] on button "OK" at bounding box center [825, 165] width 82 height 36
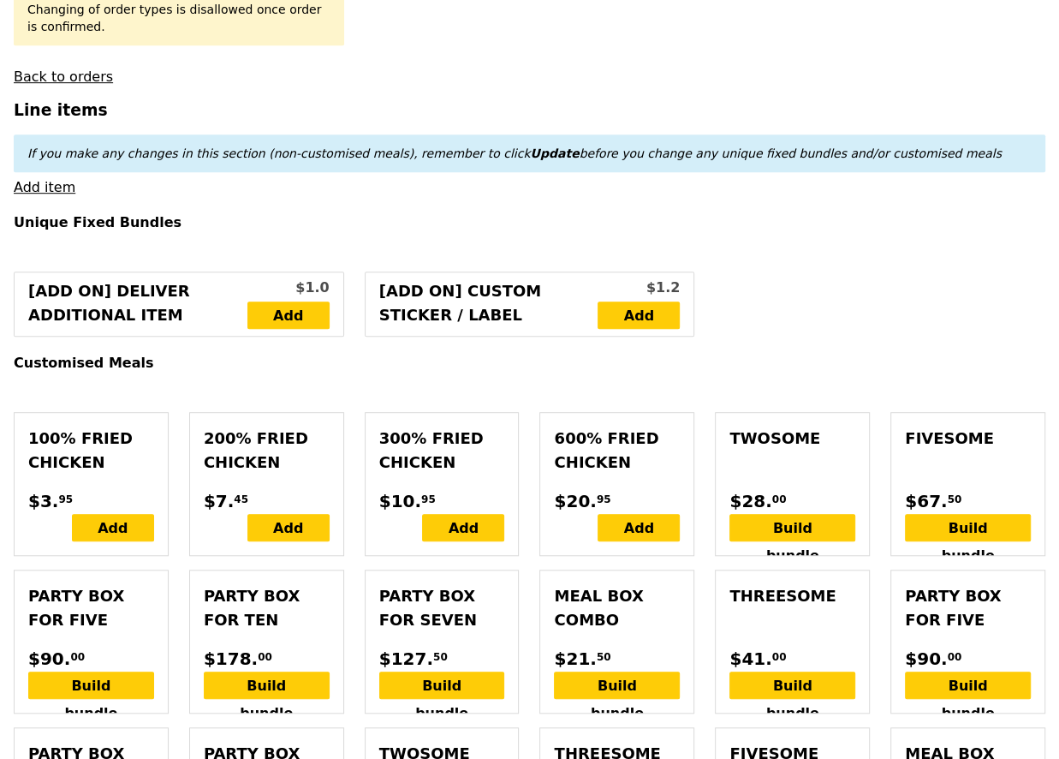
scroll to position [236, 0]
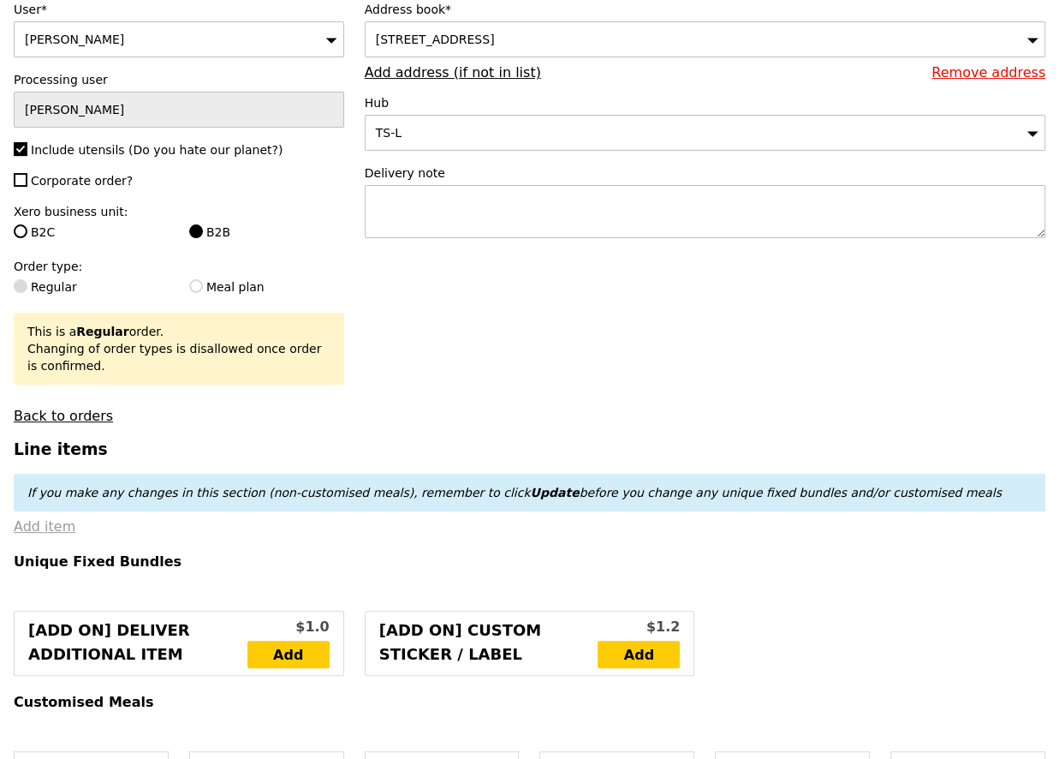
click at [44, 518] on link "Add item" at bounding box center [45, 526] width 62 height 16
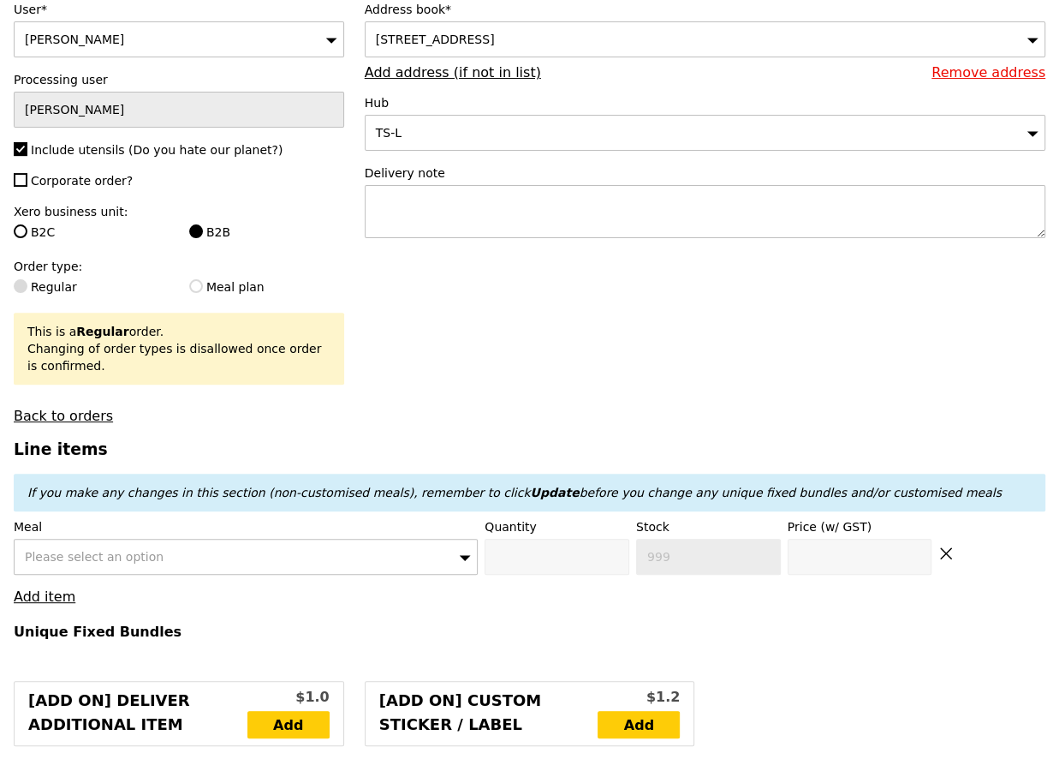
click at [93, 539] on div "Please select an option" at bounding box center [246, 557] width 464 height 36
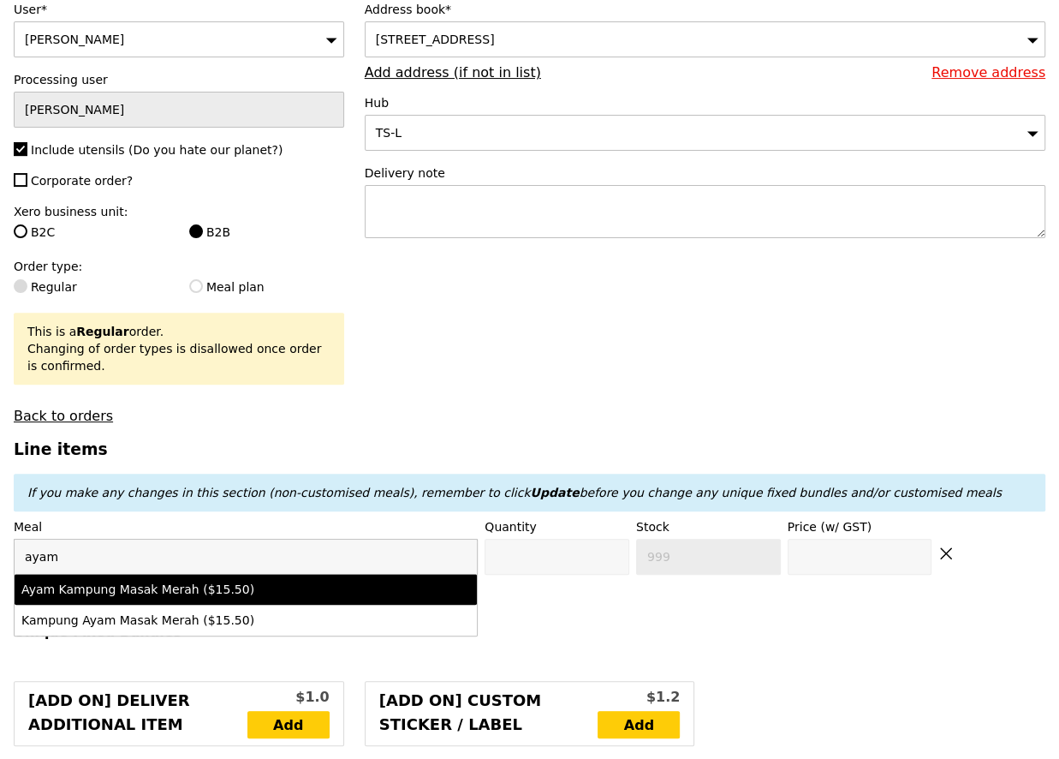
type input "ayam"
click at [150, 581] on div "Ayam Kampung Masak Merah ($15.50)" at bounding box center [189, 589] width 337 height 17
type input "0"
type input "87"
type input "15.5"
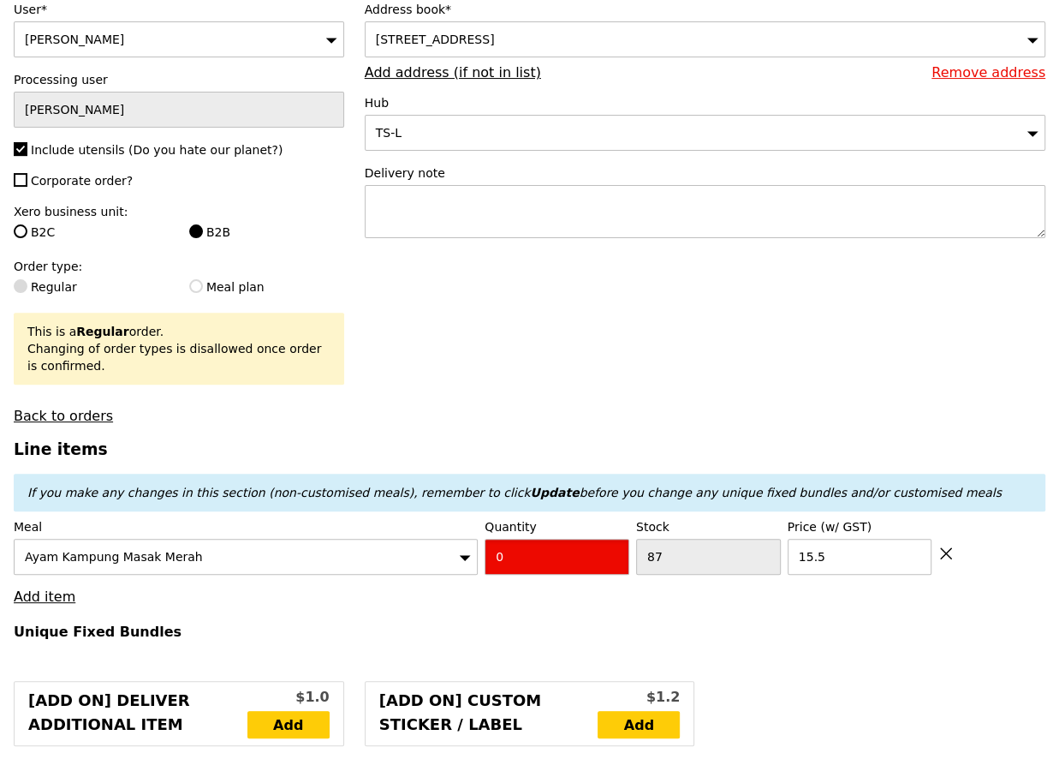
click at [614, 549] on input "0" at bounding box center [557, 557] width 145 height 36
type input "4"
type input "Loading..."
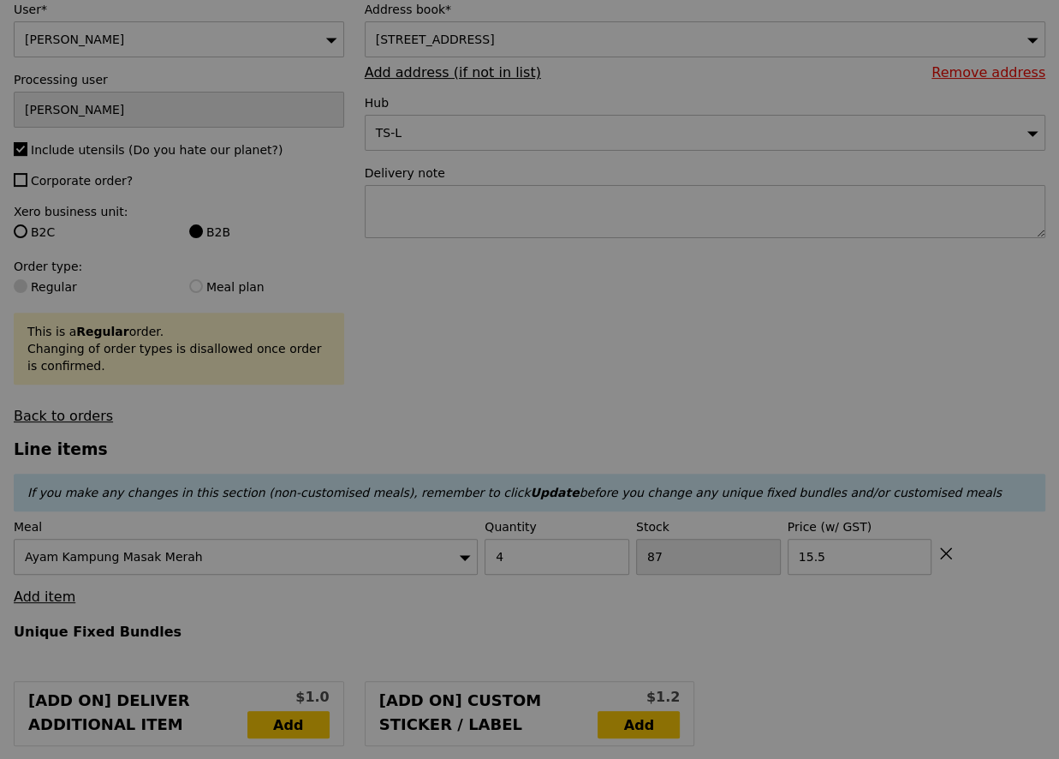
type input "62.00"
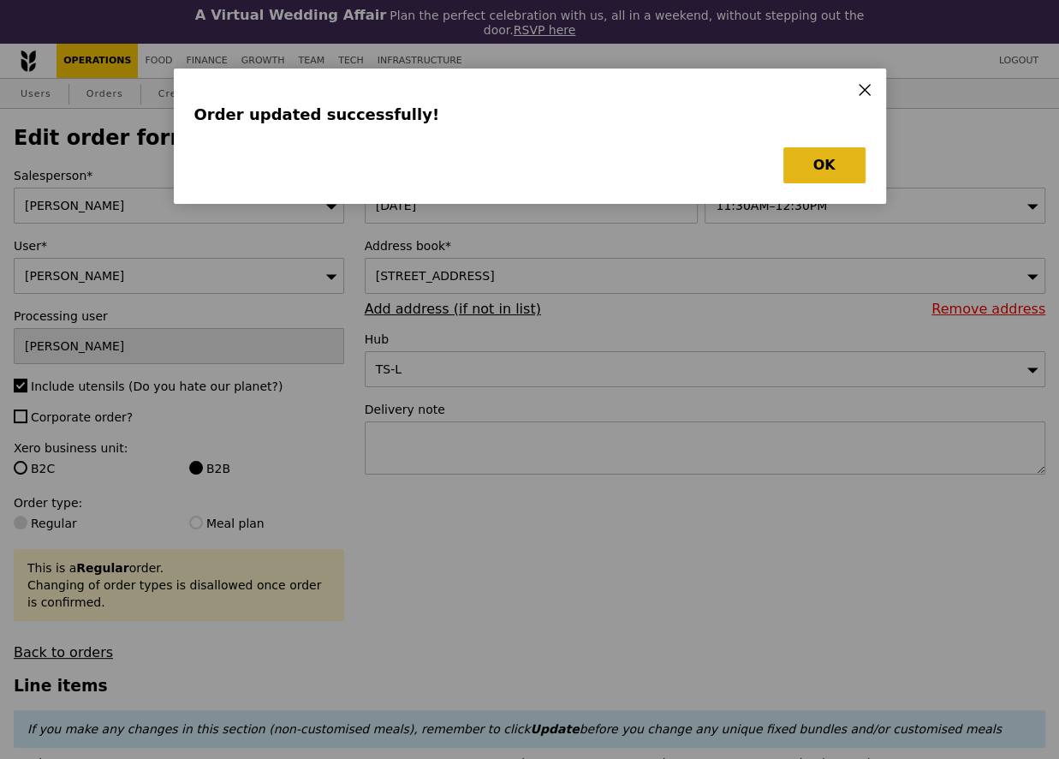
type input "Loading..."
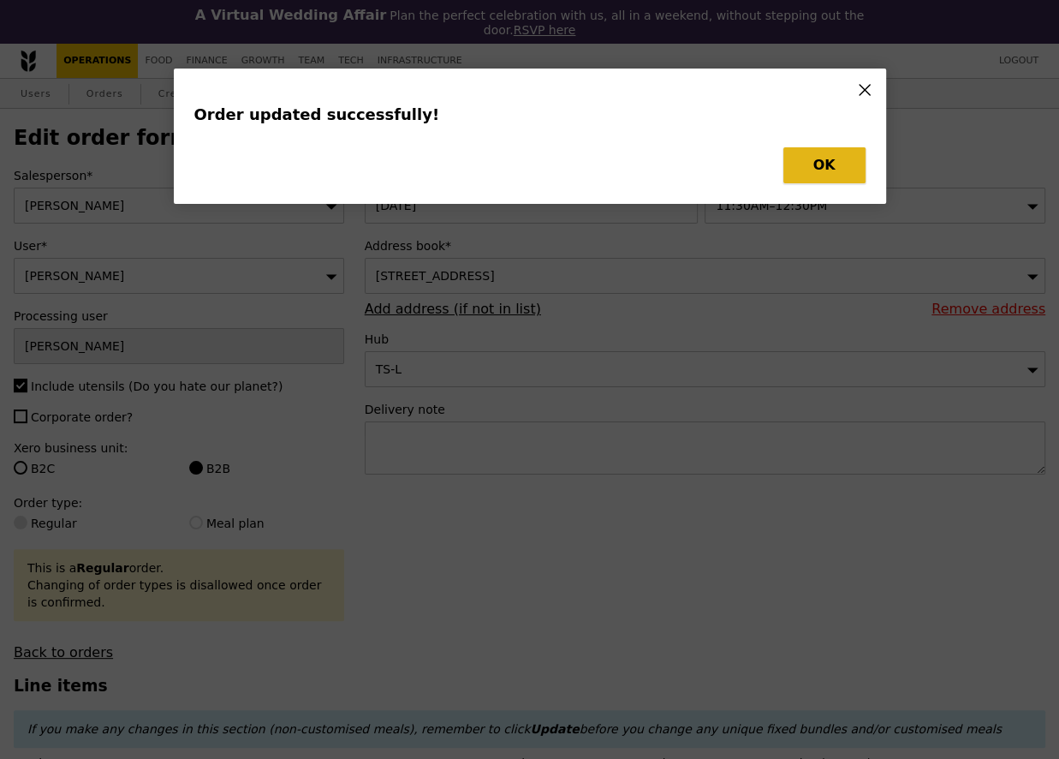
click at [819, 152] on button "OK" at bounding box center [825, 165] width 82 height 36
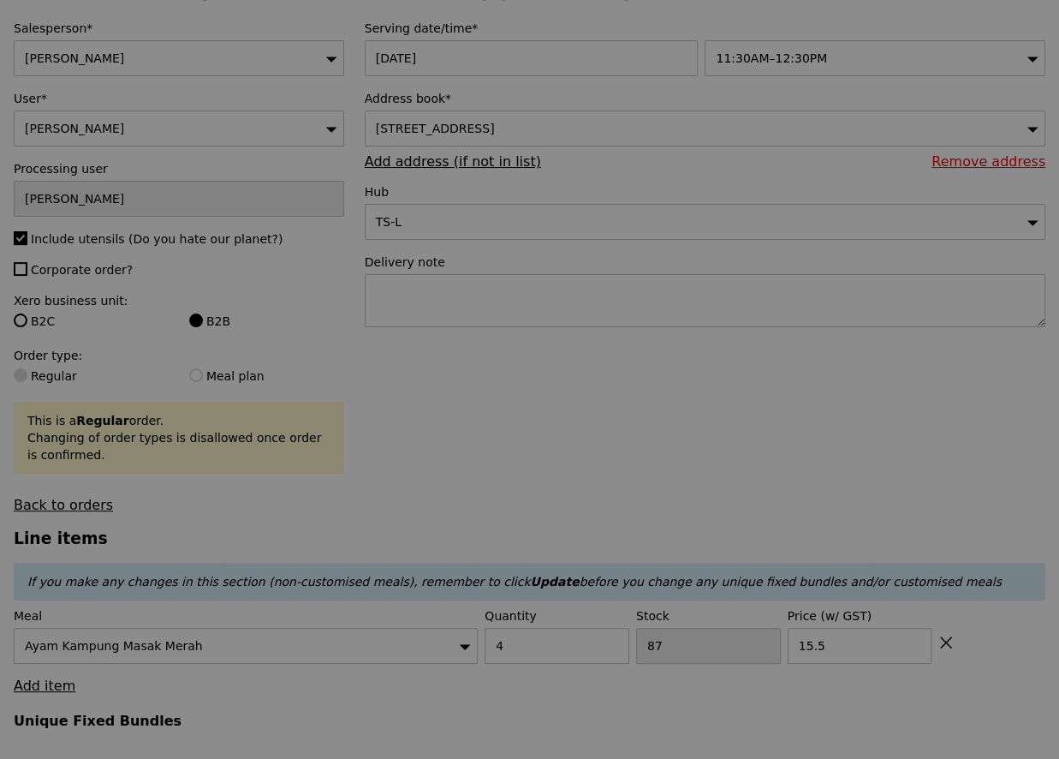
type input "0.00"
type input "Update"
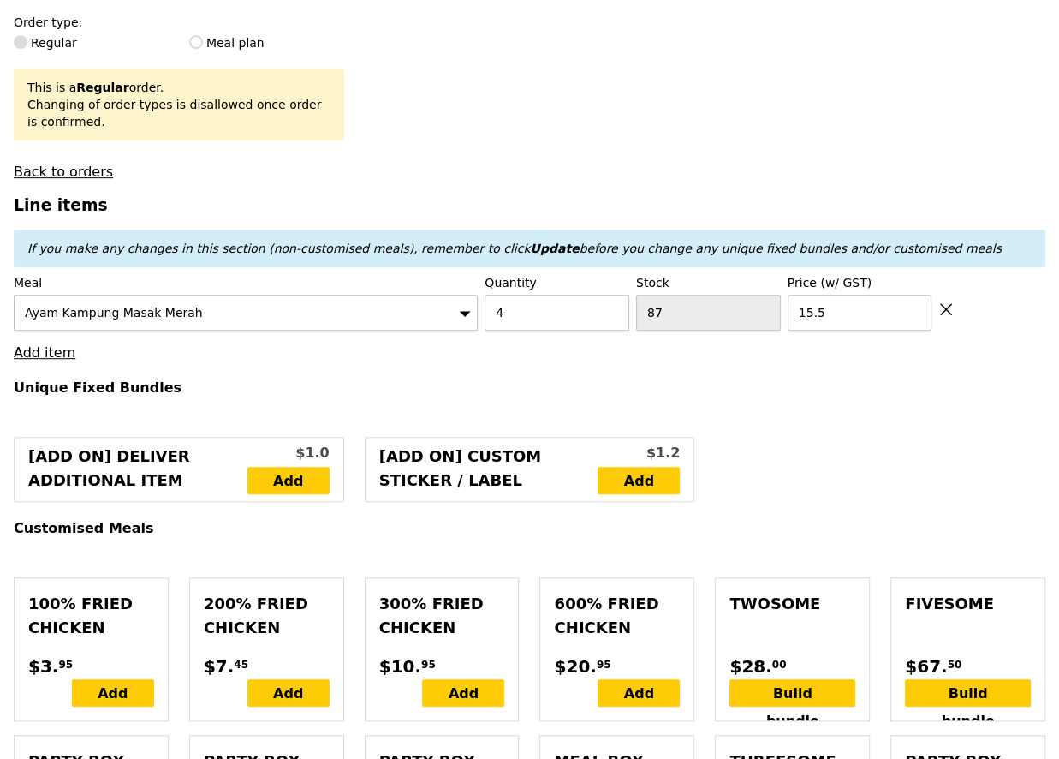
scroll to position [450, 0]
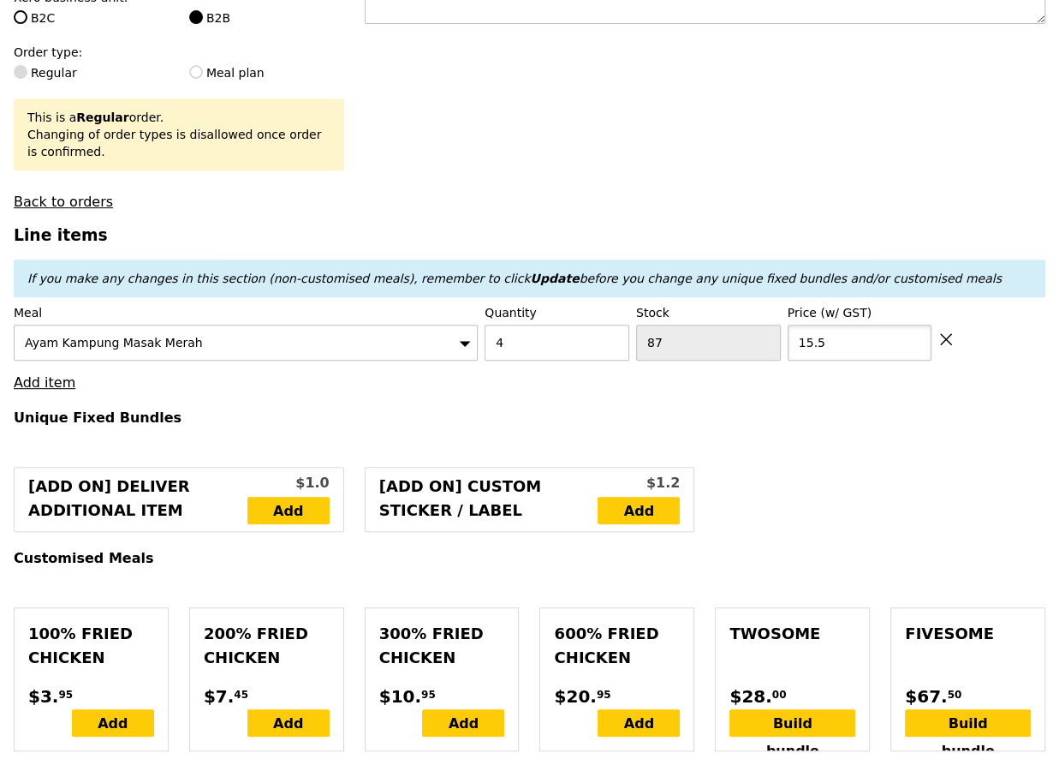
click at [821, 325] on input "15.5" at bounding box center [860, 343] width 145 height 36
type input "0"
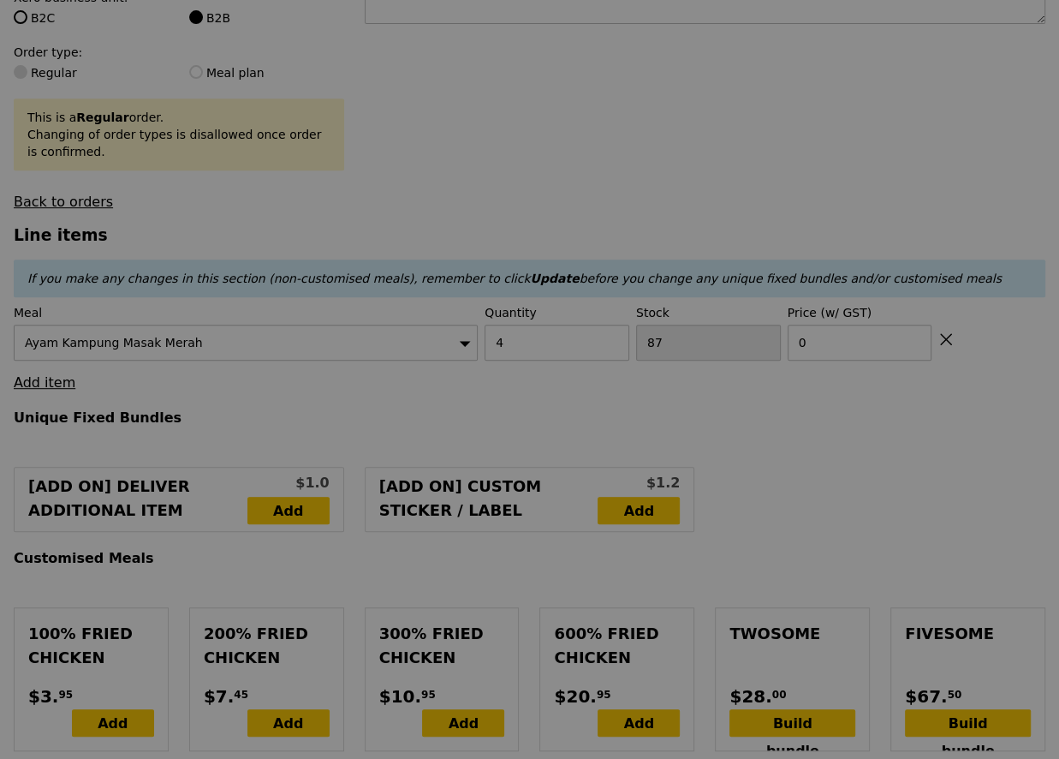
scroll to position [0, 0]
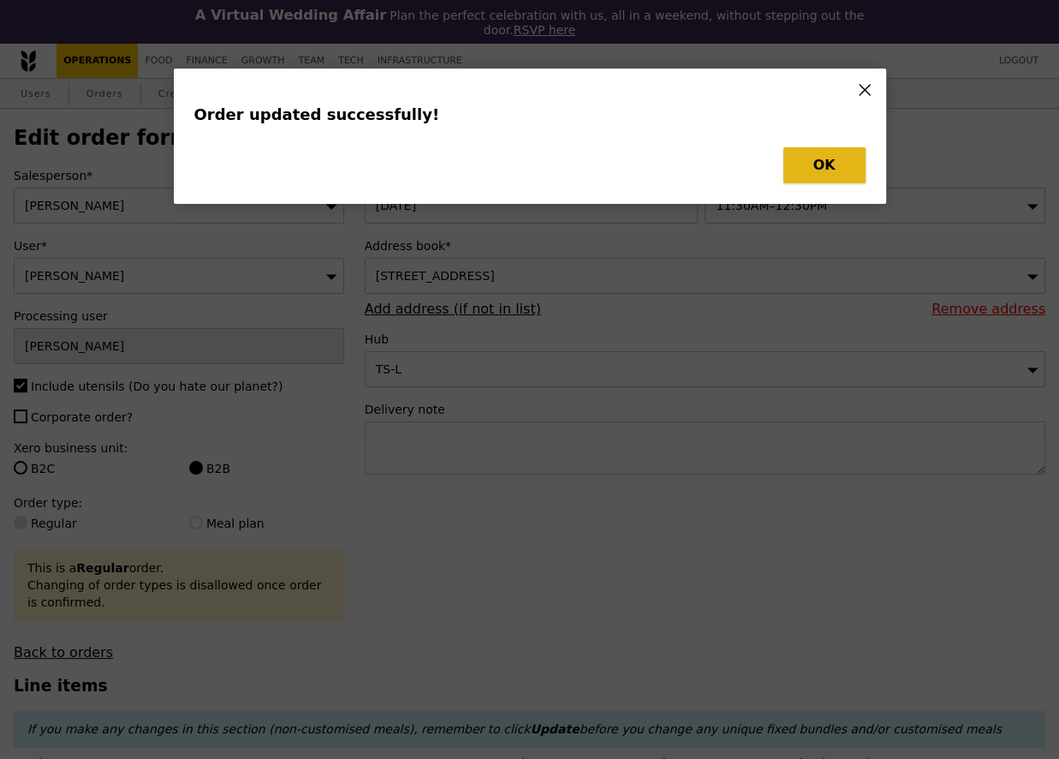
click at [820, 166] on button "OK" at bounding box center [825, 165] width 82 height 36
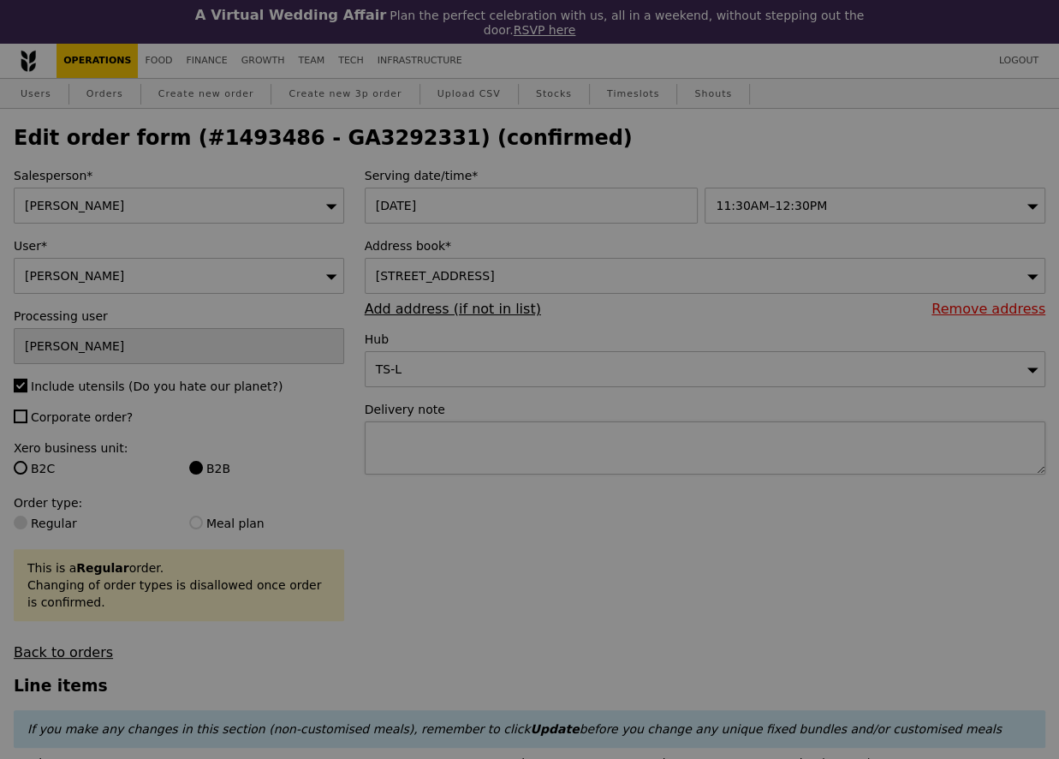
type input "Update"
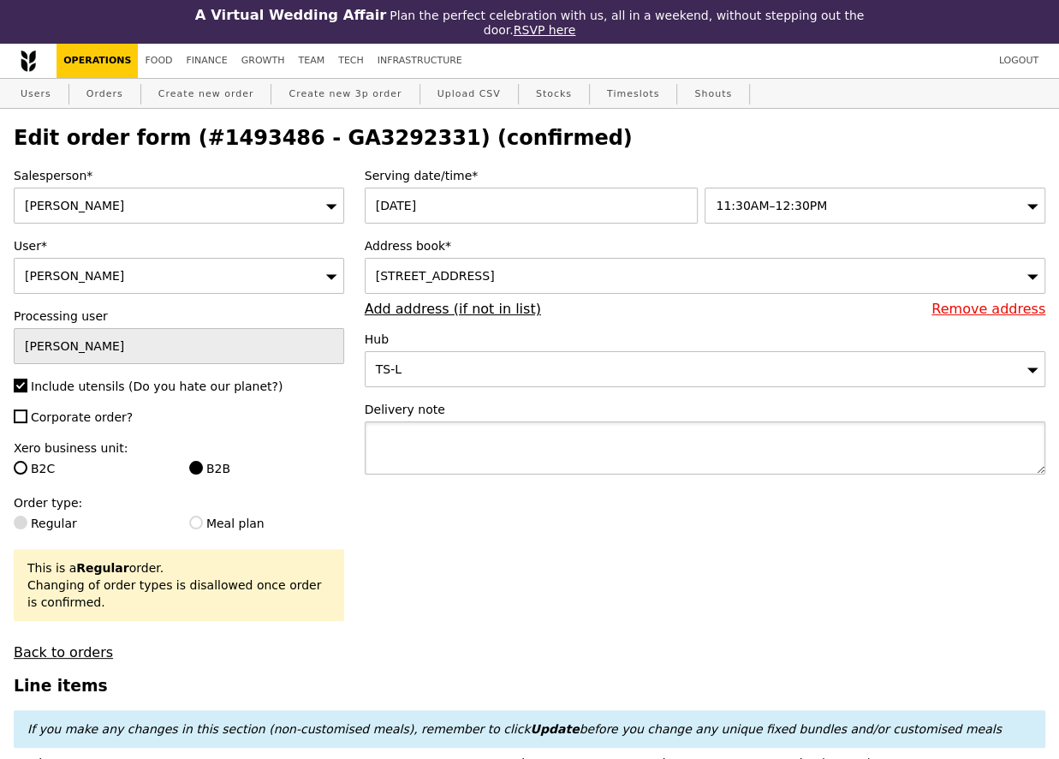
click at [490, 421] on textarea at bounding box center [705, 447] width 681 height 53
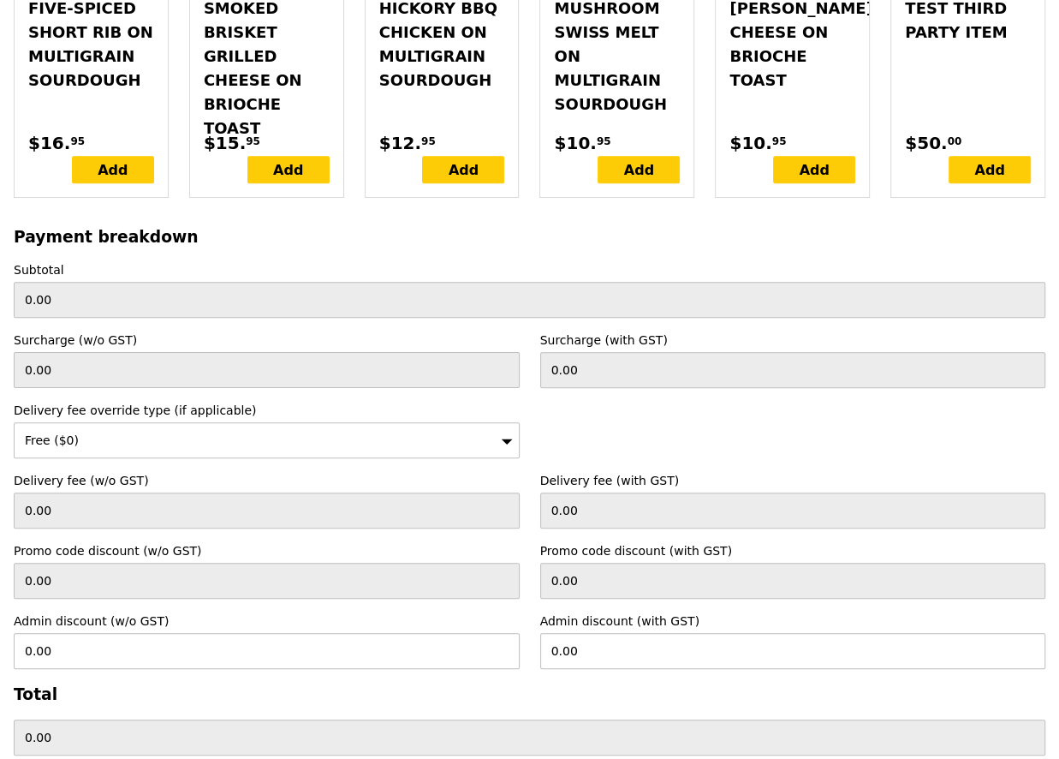
scroll to position [5079, 0]
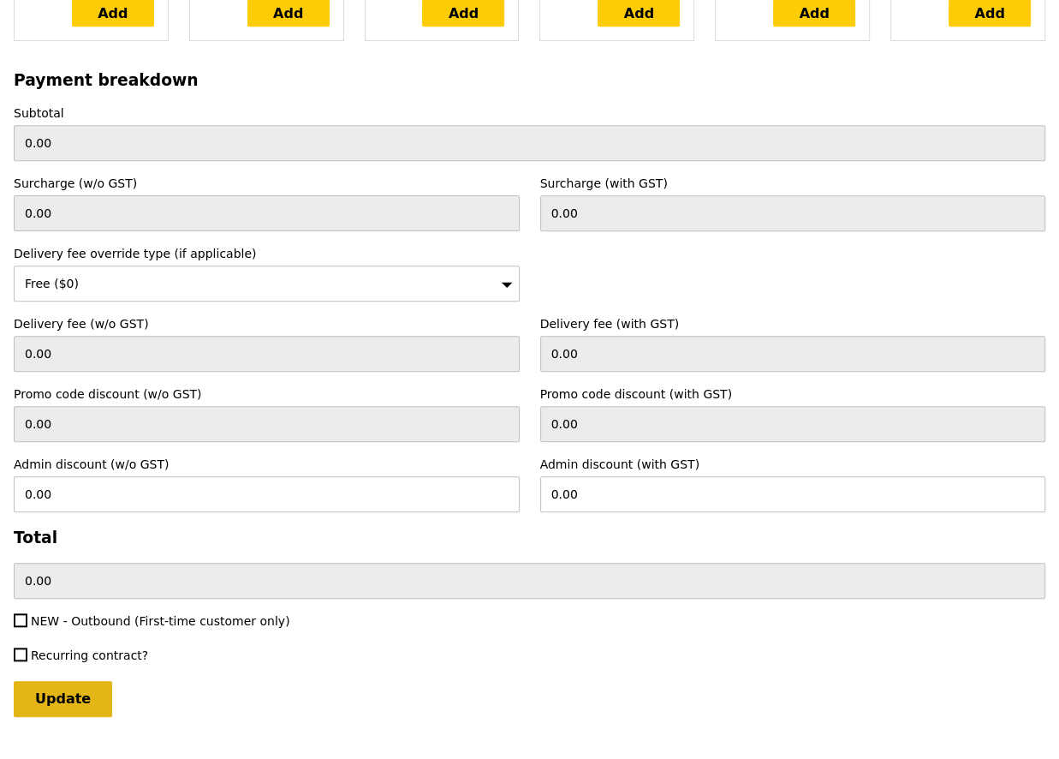
type textarea "for food tasting please deliver"
click at [84, 681] on input "Update" at bounding box center [63, 699] width 98 height 36
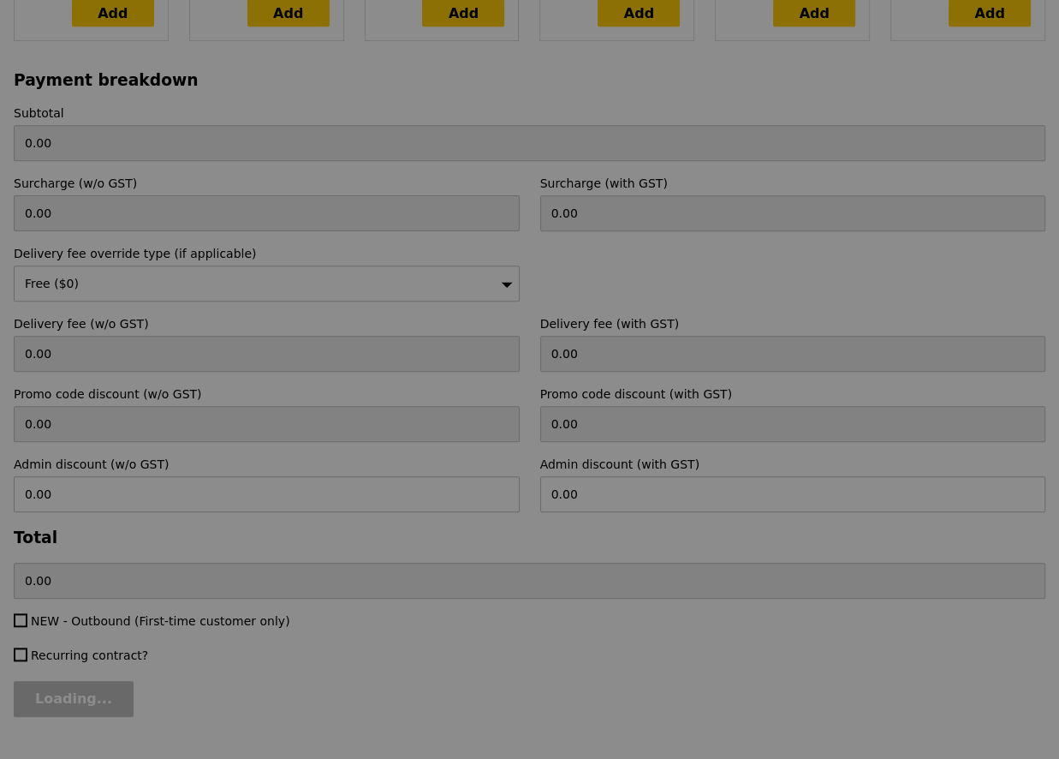
type input "Update"
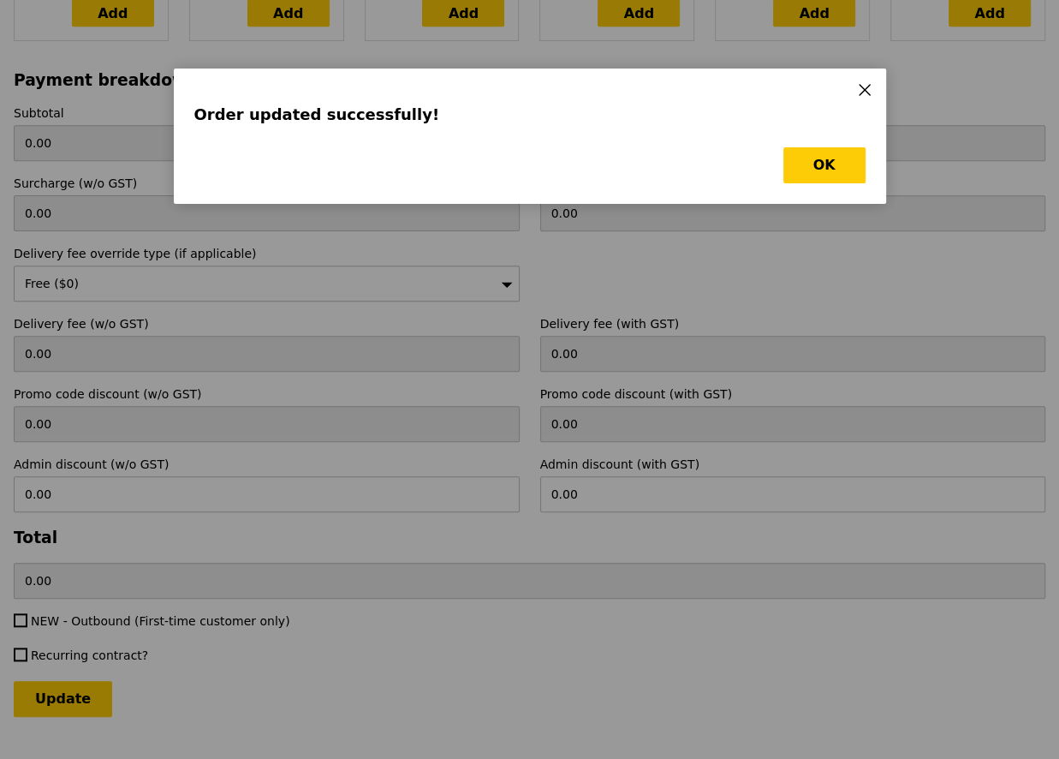
scroll to position [0, 0]
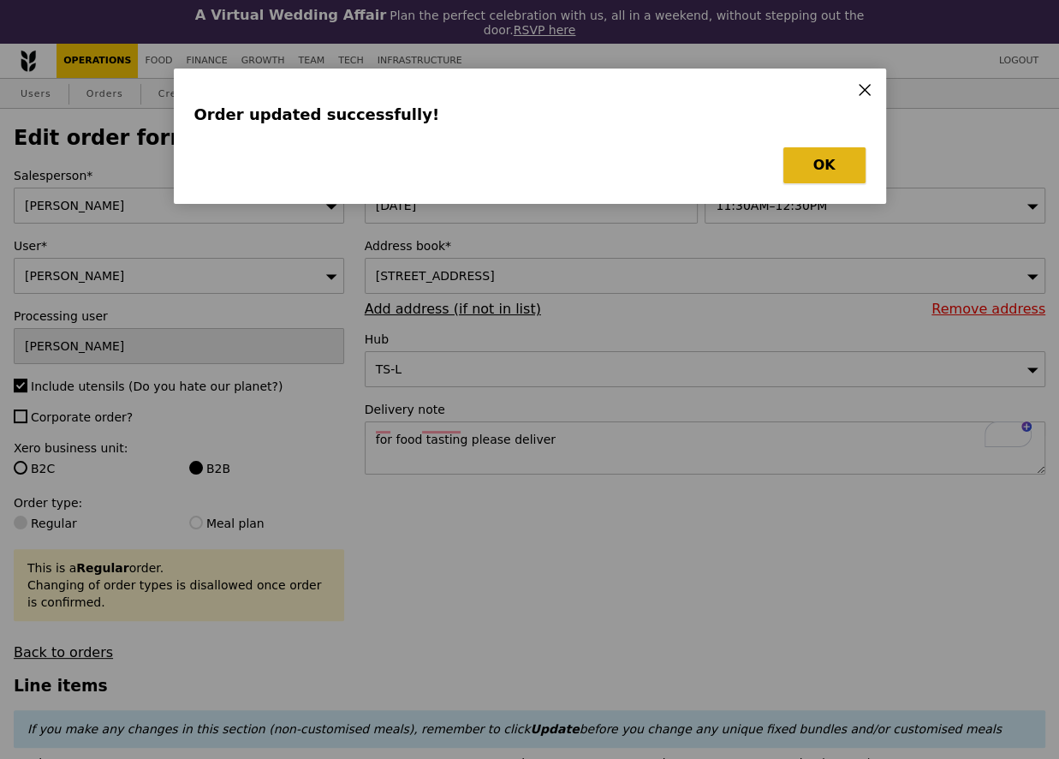
click at [816, 164] on button "OK" at bounding box center [825, 165] width 82 height 36
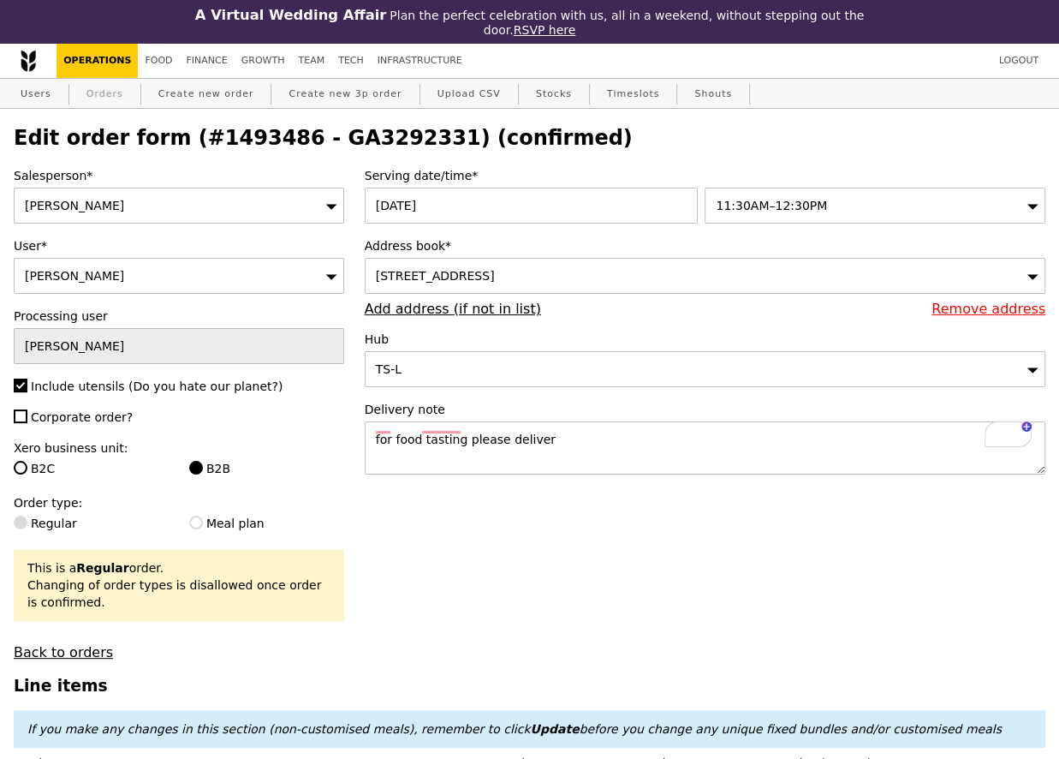
click at [117, 87] on link "Orders" at bounding box center [105, 94] width 51 height 31
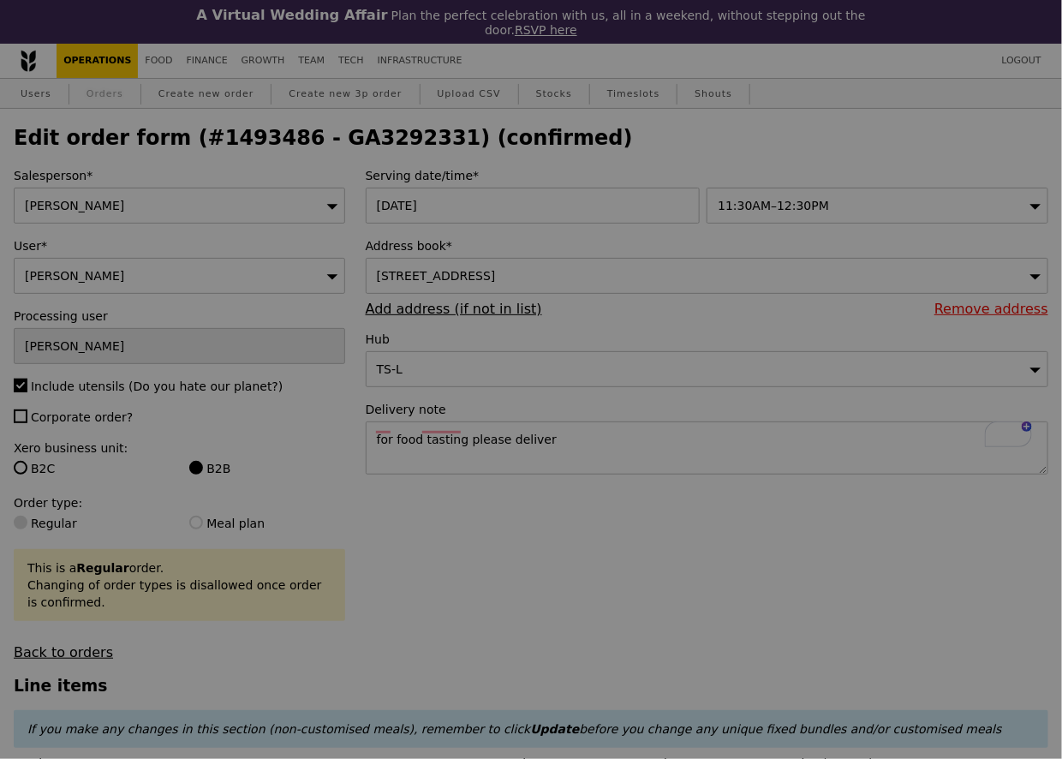
select select "100"
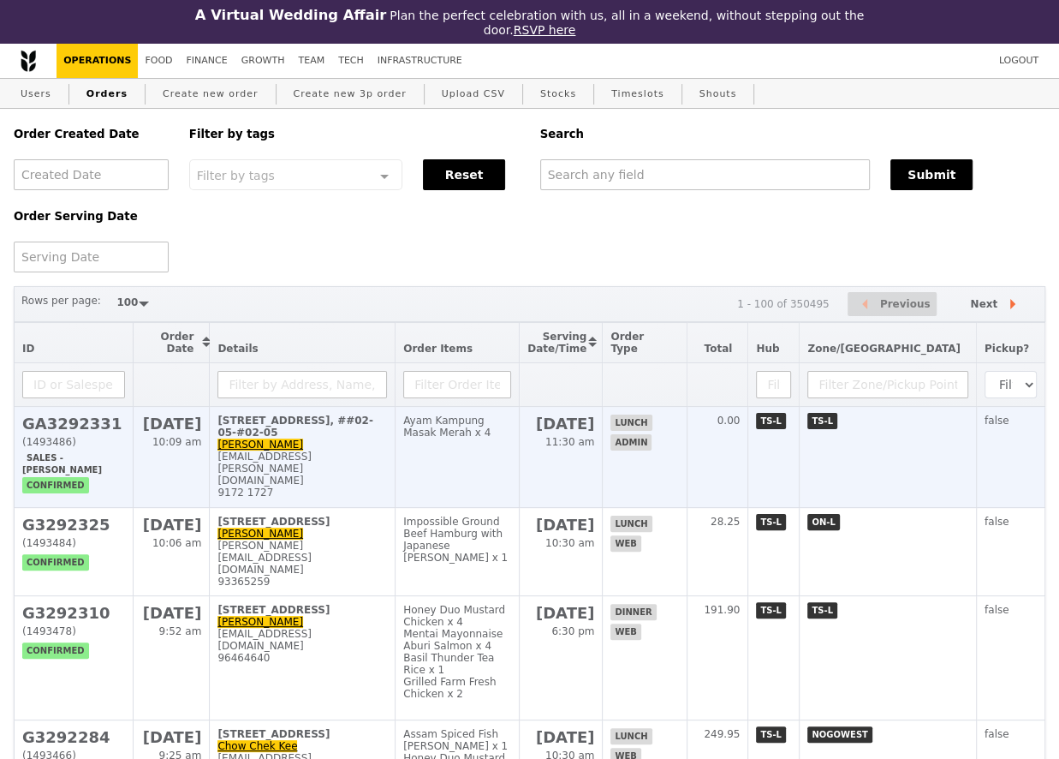
click at [60, 414] on h2 "GA3292331" at bounding box center [73, 423] width 103 height 18
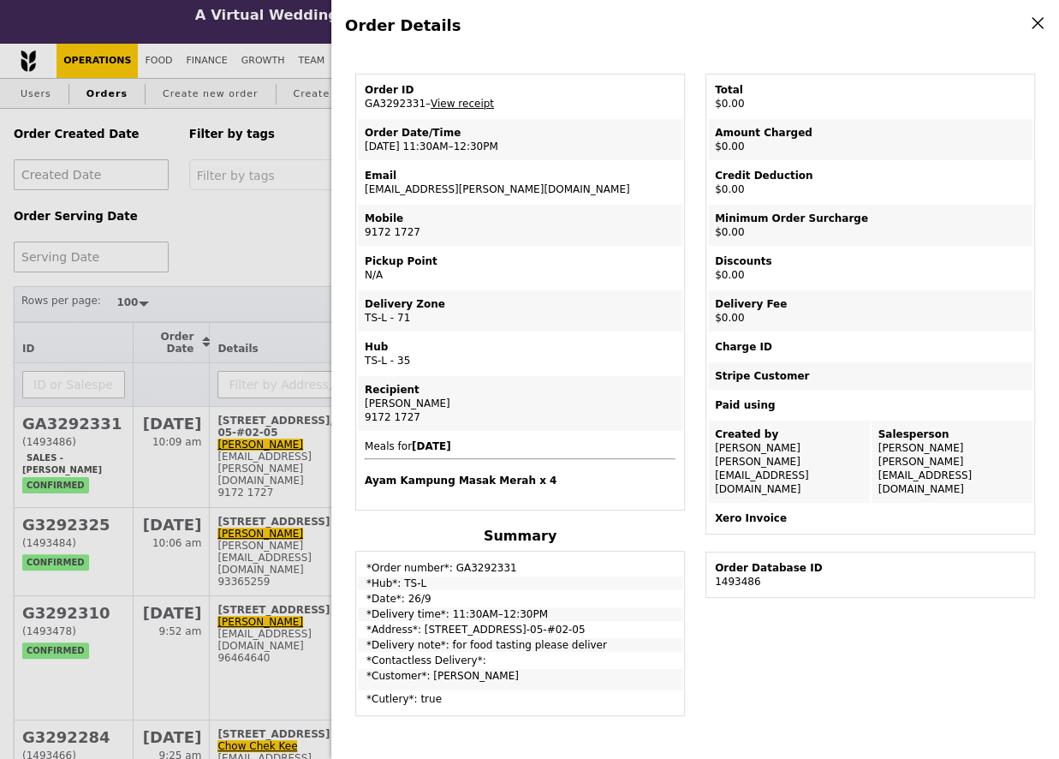
scroll to position [54, 0]
